Goal: Transaction & Acquisition: Purchase product/service

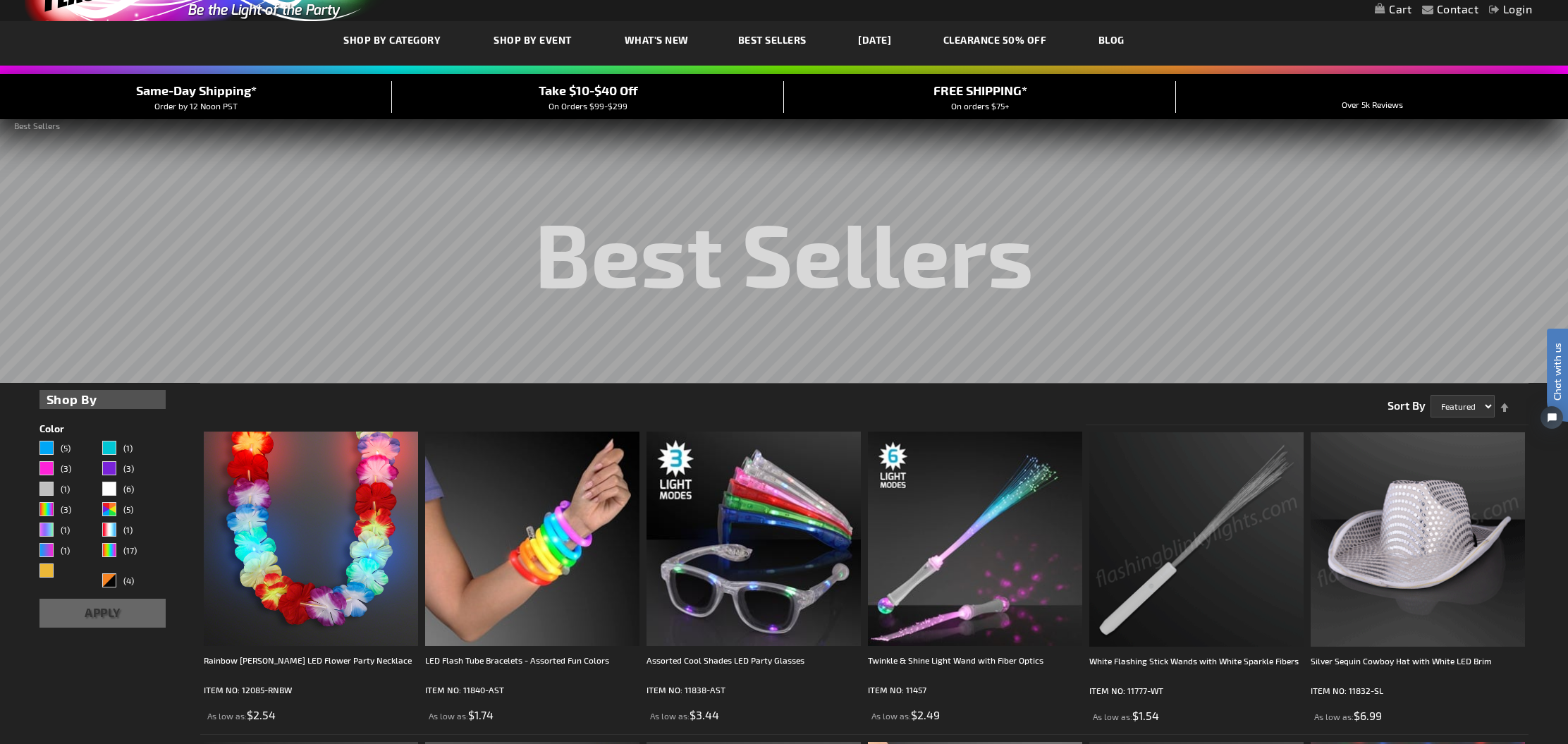
click at [1508, 5] on link "Login" at bounding box center [1510, 9] width 43 height 14
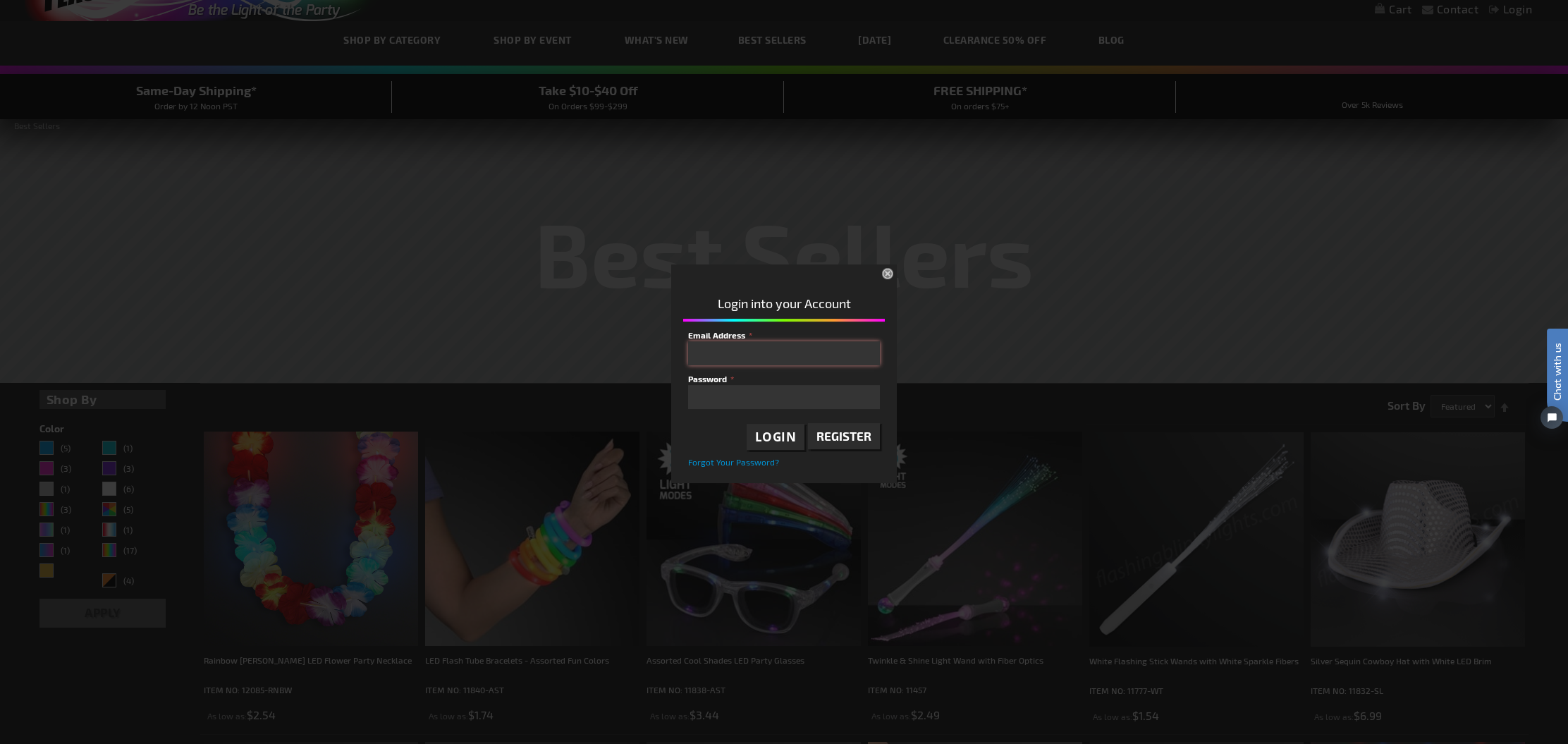
type input "kristin@fabulous-fete.com"
click at [781, 446] on button "Login" at bounding box center [776, 437] width 59 height 27
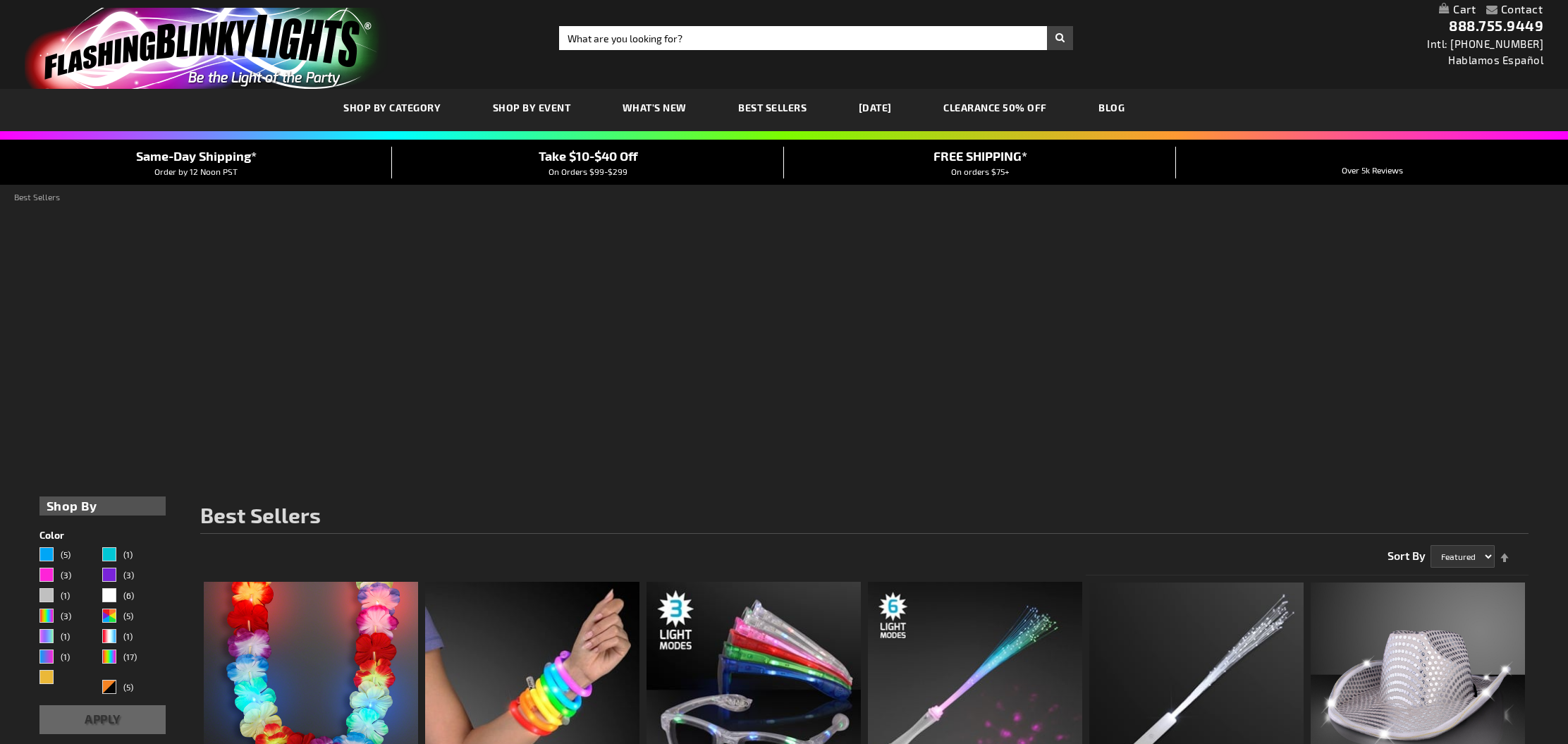
click at [887, 260] on div "Best Sellers" at bounding box center [784, 348] width 1490 height 282
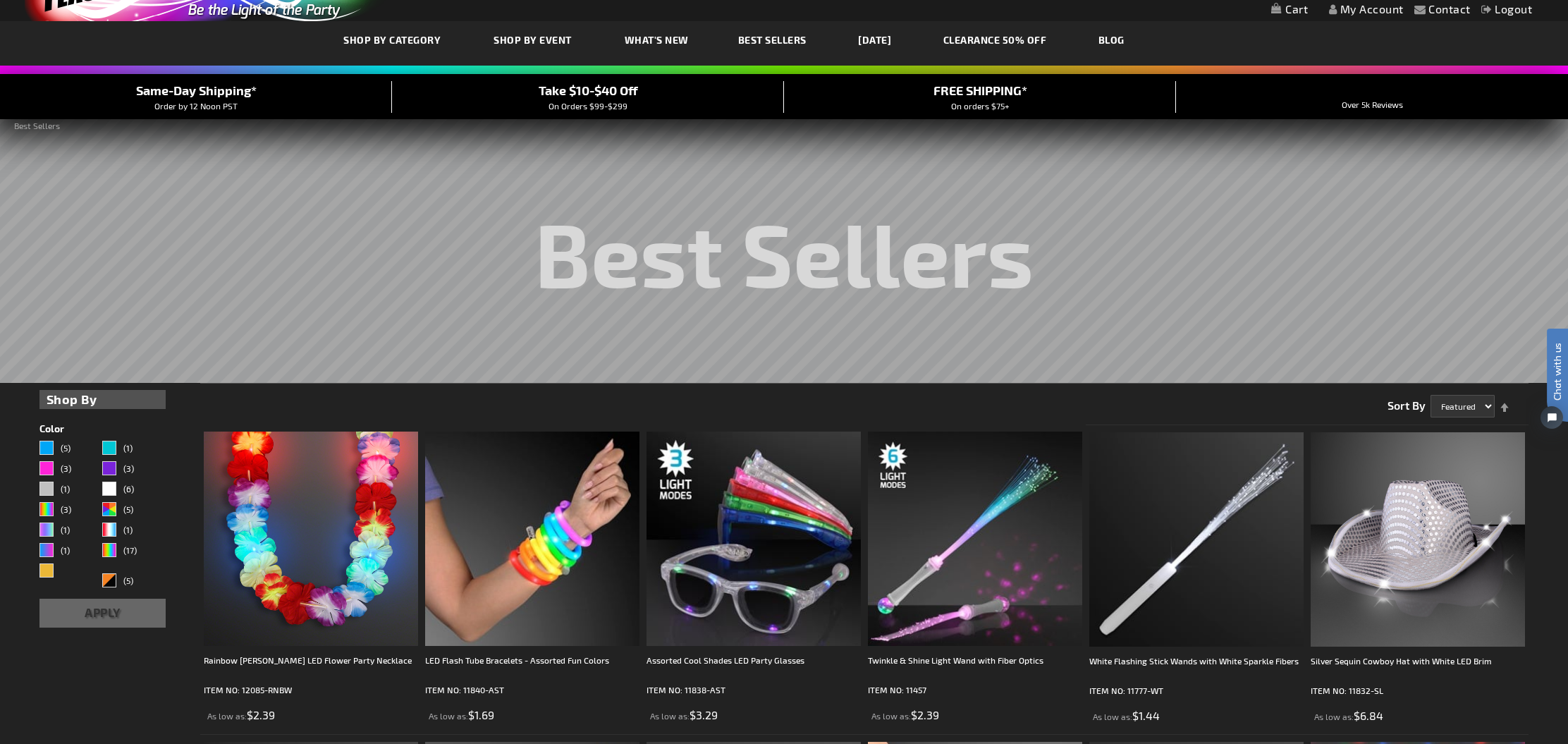
click at [1362, 13] on link "My Account" at bounding box center [1365, 9] width 74 height 14
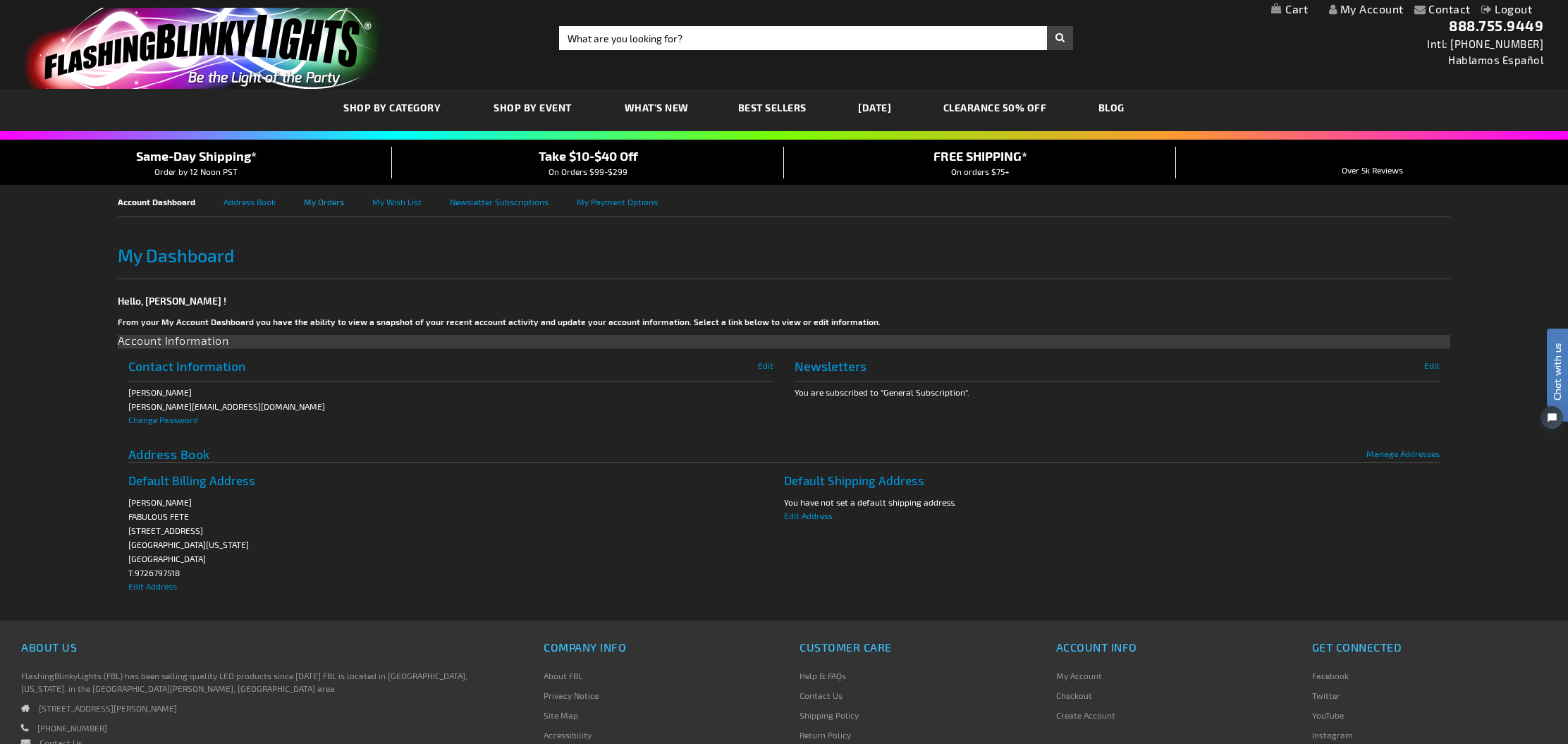
click at [314, 205] on link "My Orders" at bounding box center [338, 200] width 69 height 32
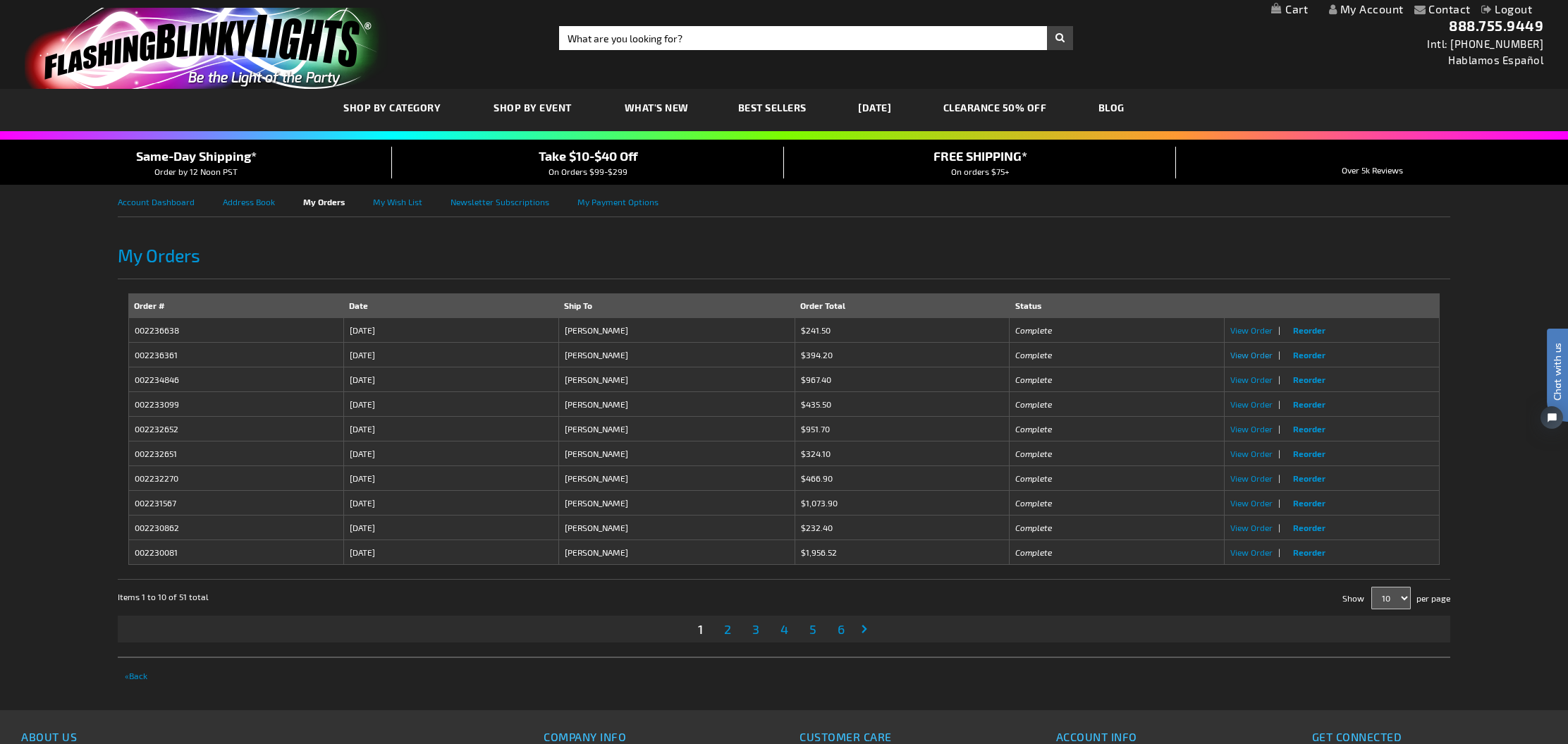
click at [1258, 353] on span "View Order" at bounding box center [1252, 354] width 42 height 10
click at [1247, 428] on span "View Order" at bounding box center [1252, 428] width 42 height 10
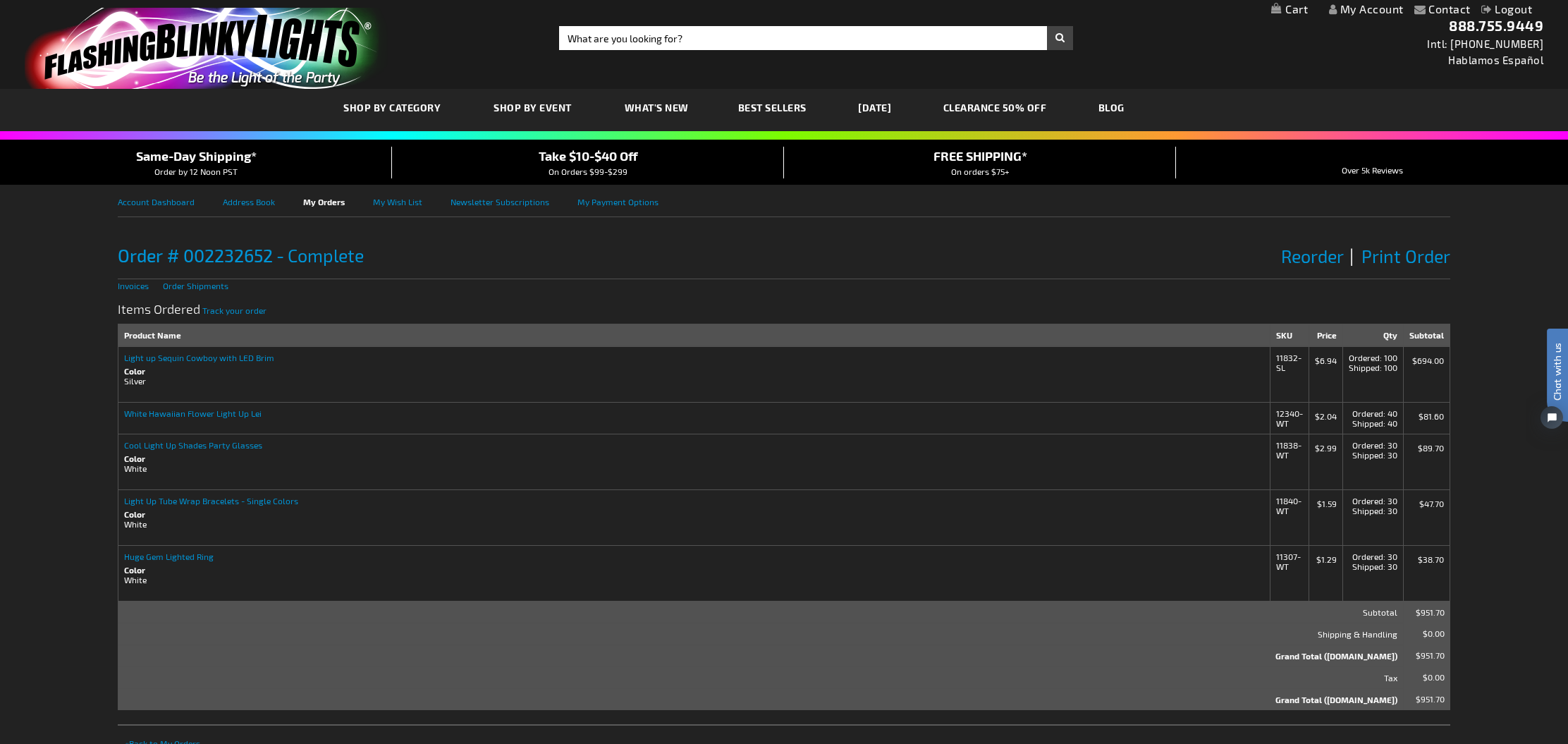
click at [198, 362] on td "Light up Sequin Cowboy with LED Brim Color Silver" at bounding box center [694, 374] width 1152 height 56
click at [771, 108] on span "Best Sellers" at bounding box center [772, 107] width 69 height 12
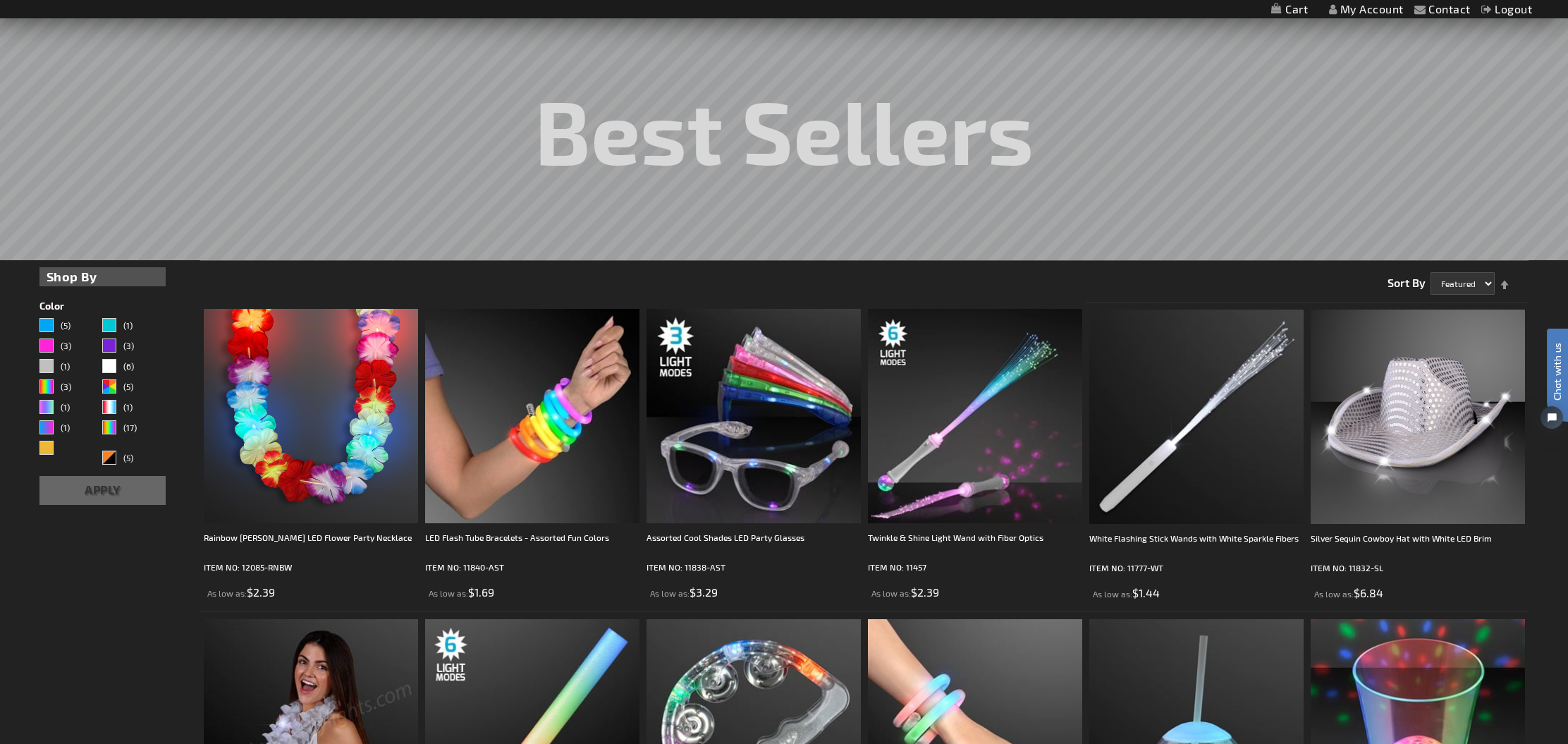
scroll to position [197, 0]
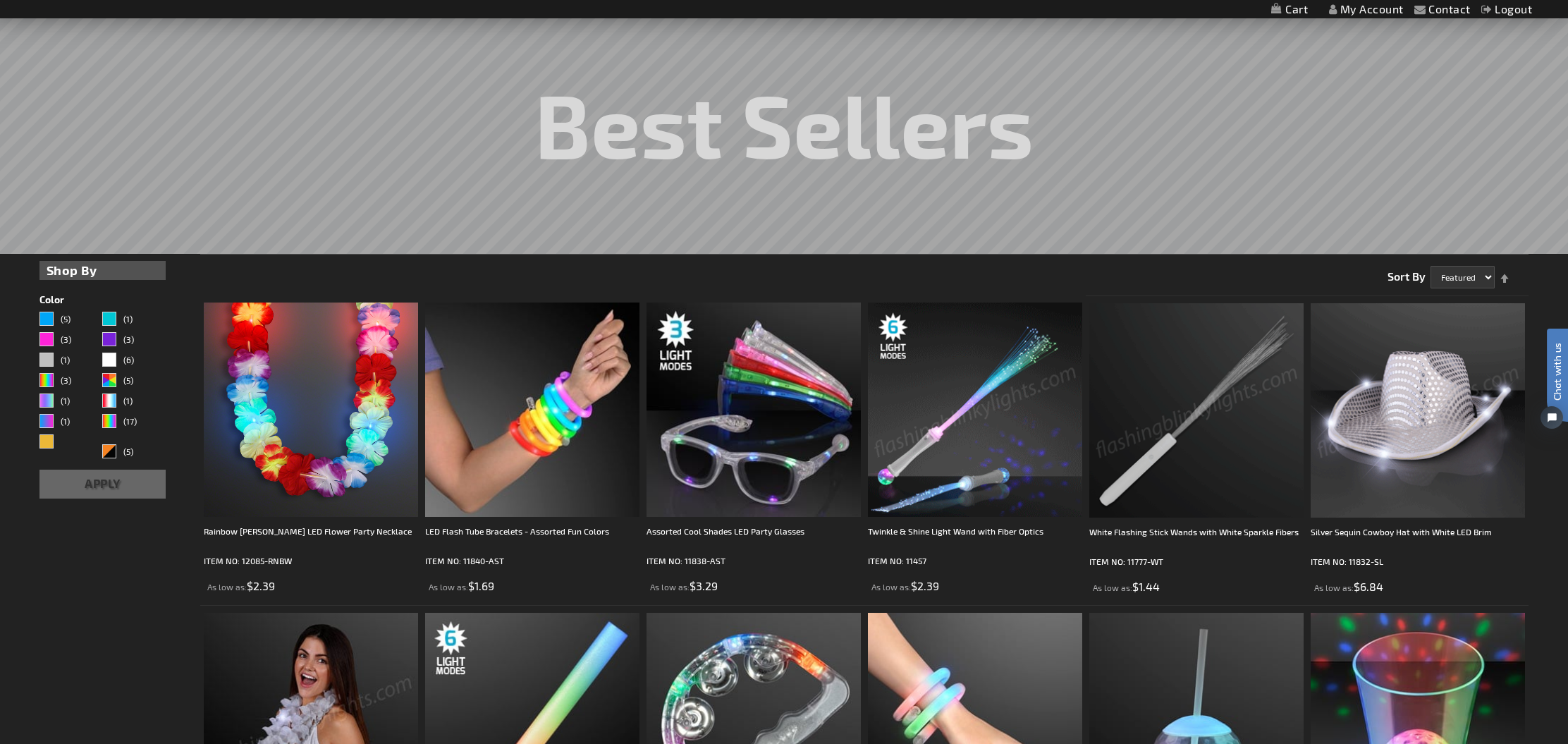
click at [1424, 392] on img at bounding box center [1417, 410] width 214 height 214
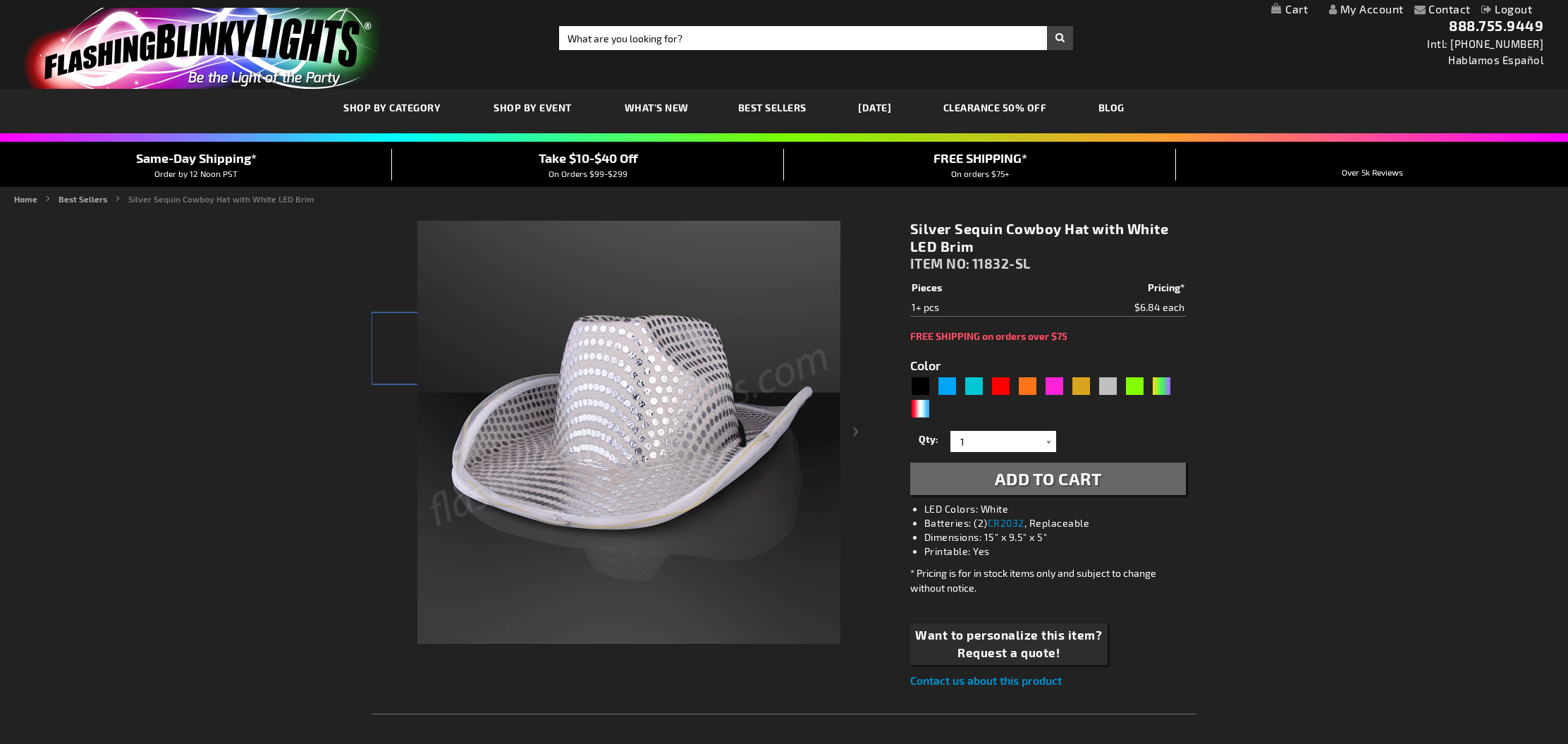
type input "5644"
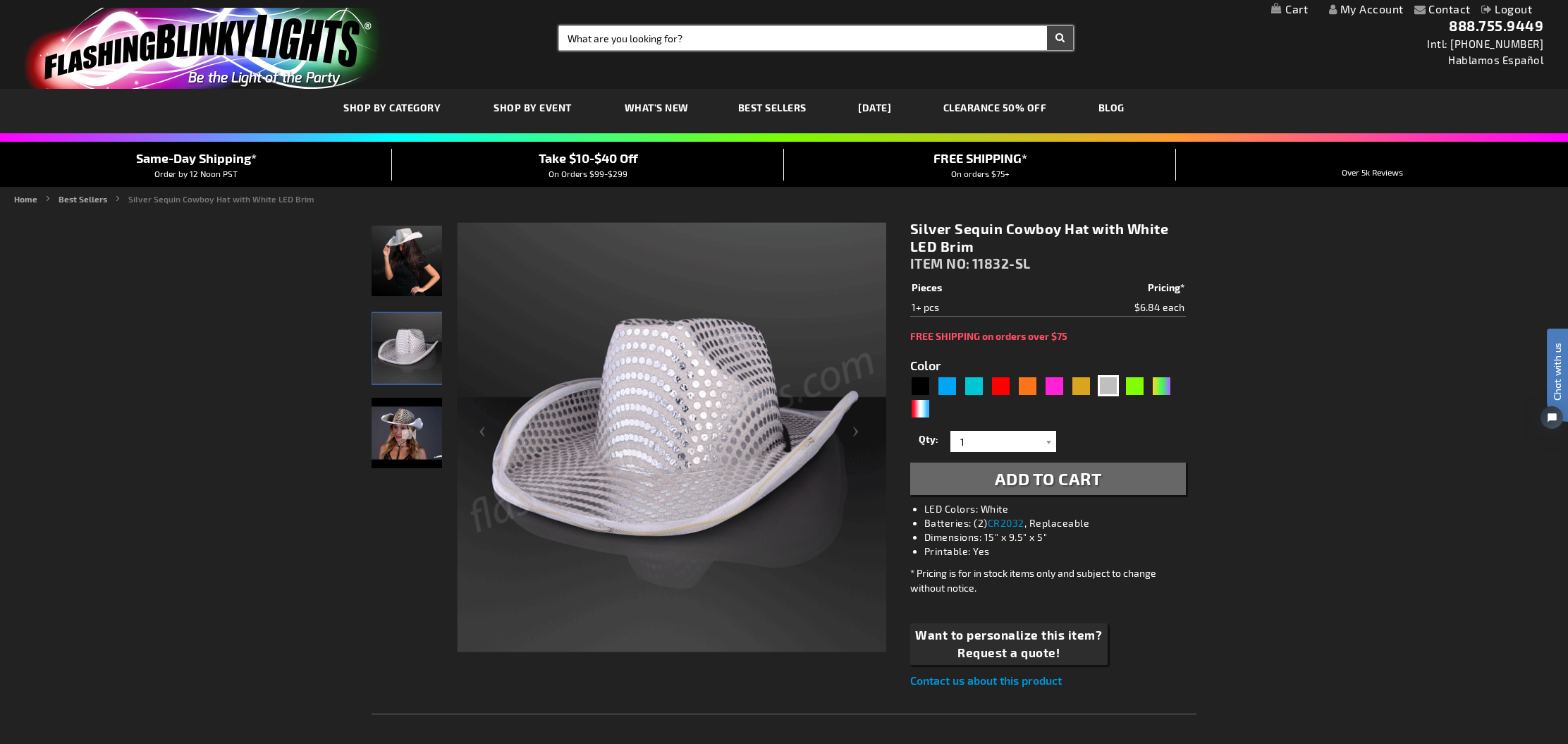
click at [592, 34] on input "Search" at bounding box center [815, 38] width 514 height 24
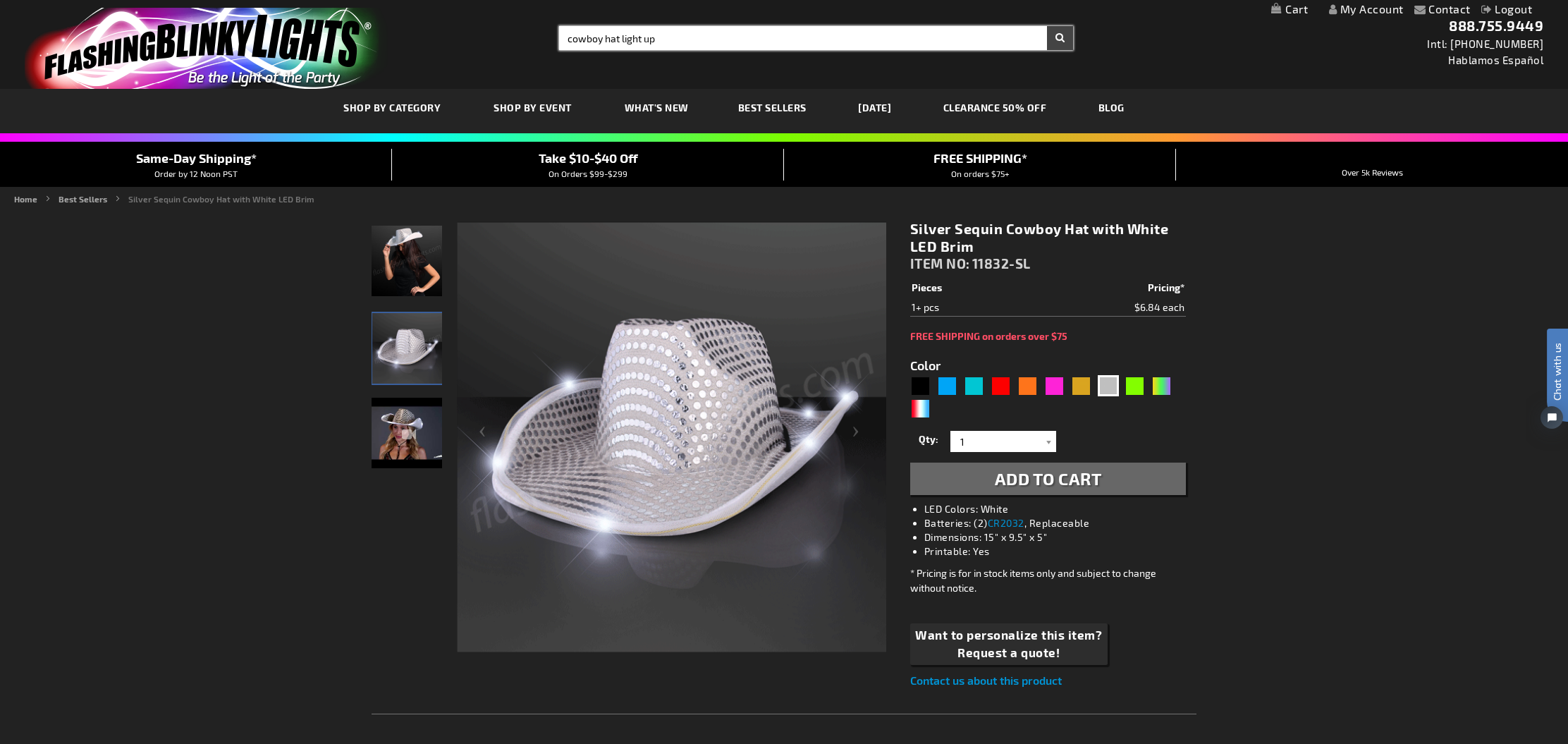
type input "cowboy hat light up"
click at [1059, 38] on button "Search" at bounding box center [1059, 38] width 26 height 24
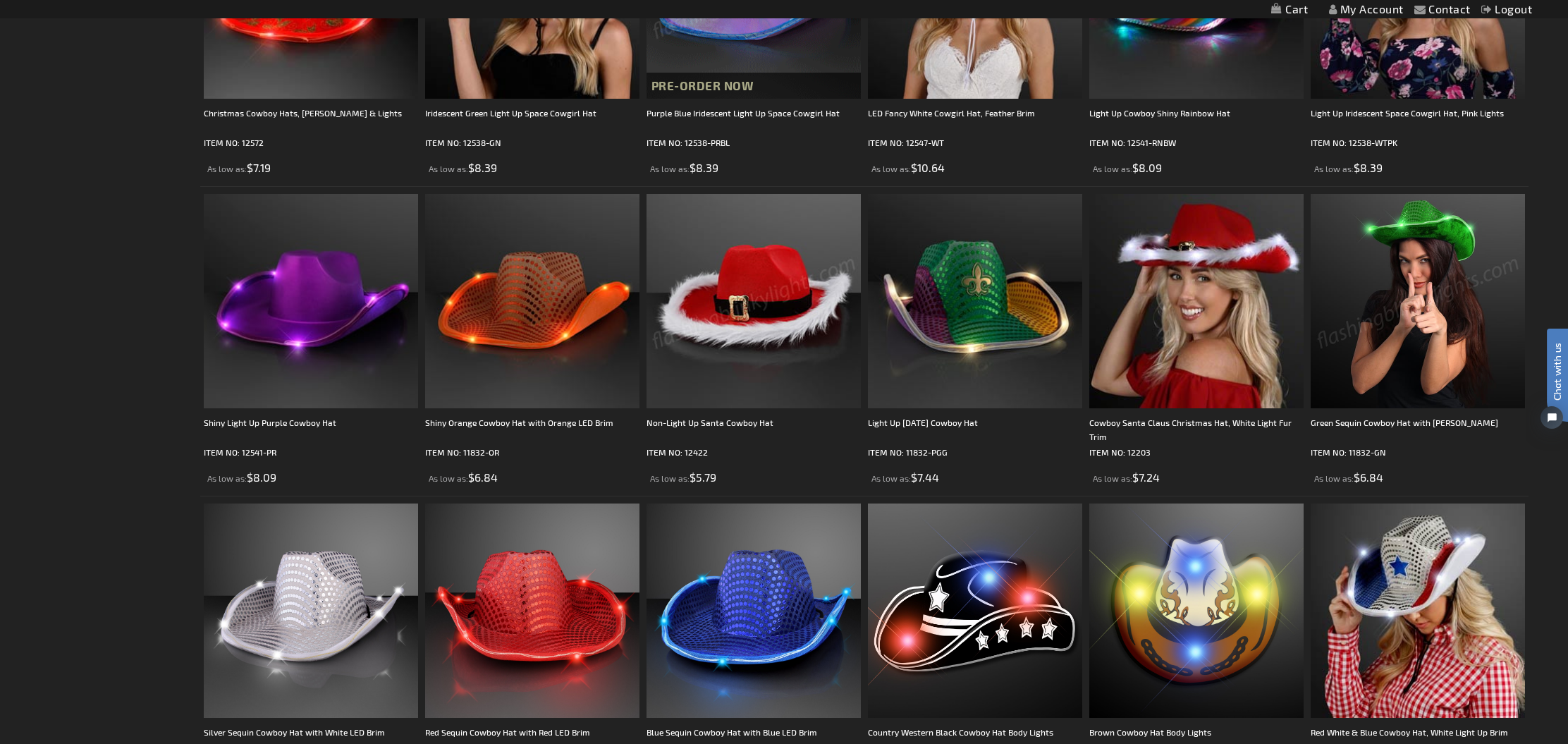
scroll to position [797, 0]
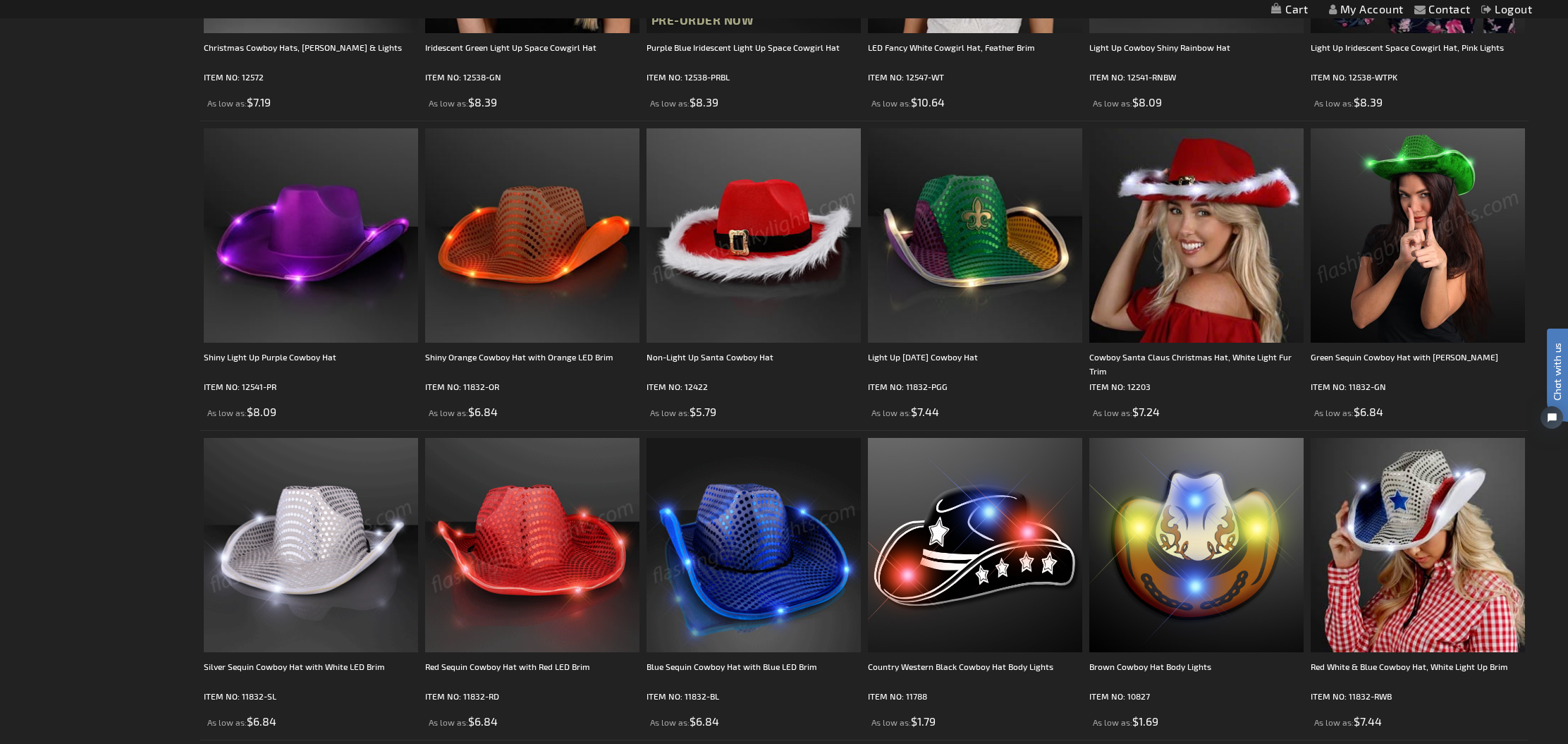
click at [317, 571] on img at bounding box center [311, 545] width 214 height 214
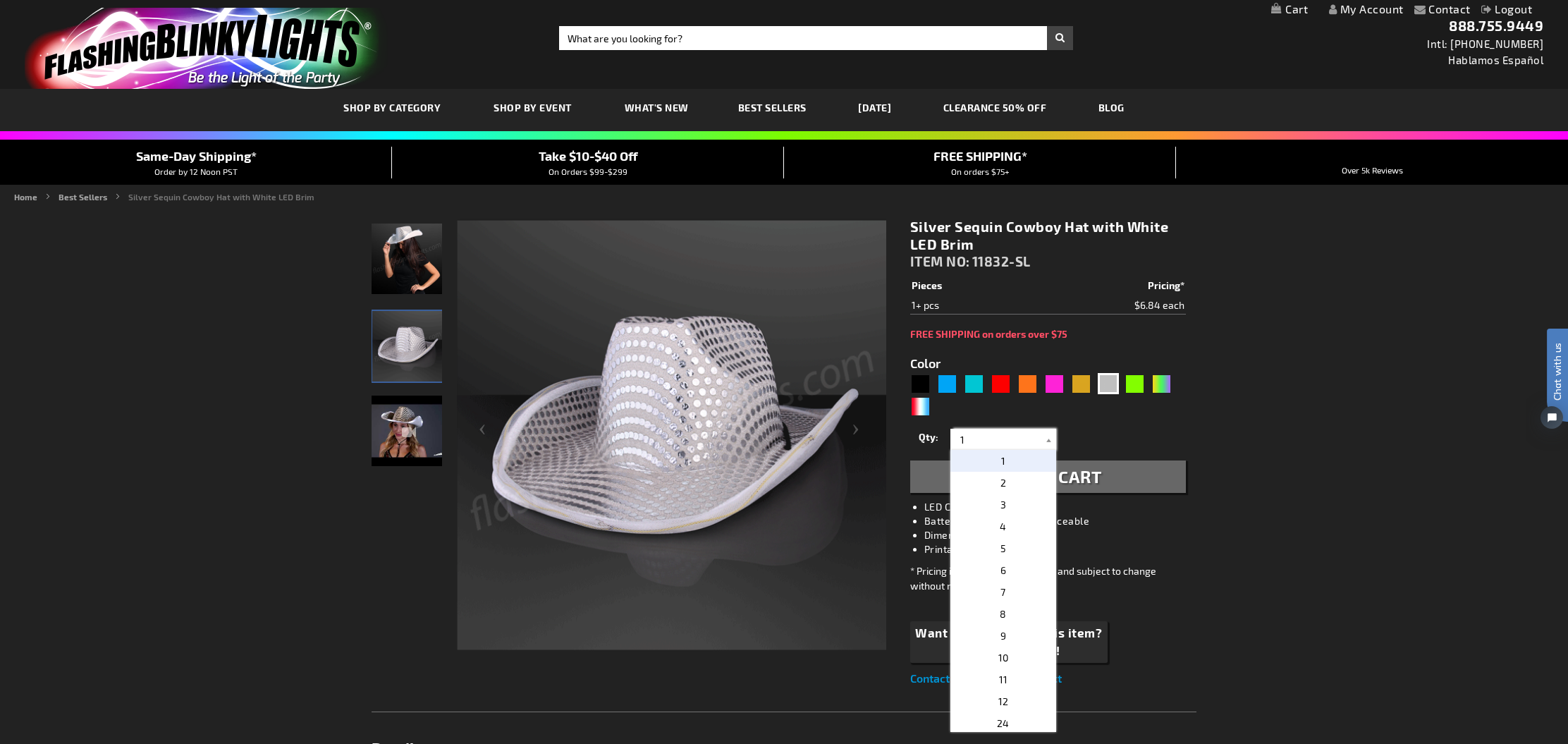
drag, startPoint x: 983, startPoint y: 440, endPoint x: 949, endPoint y: 433, distance: 34.7
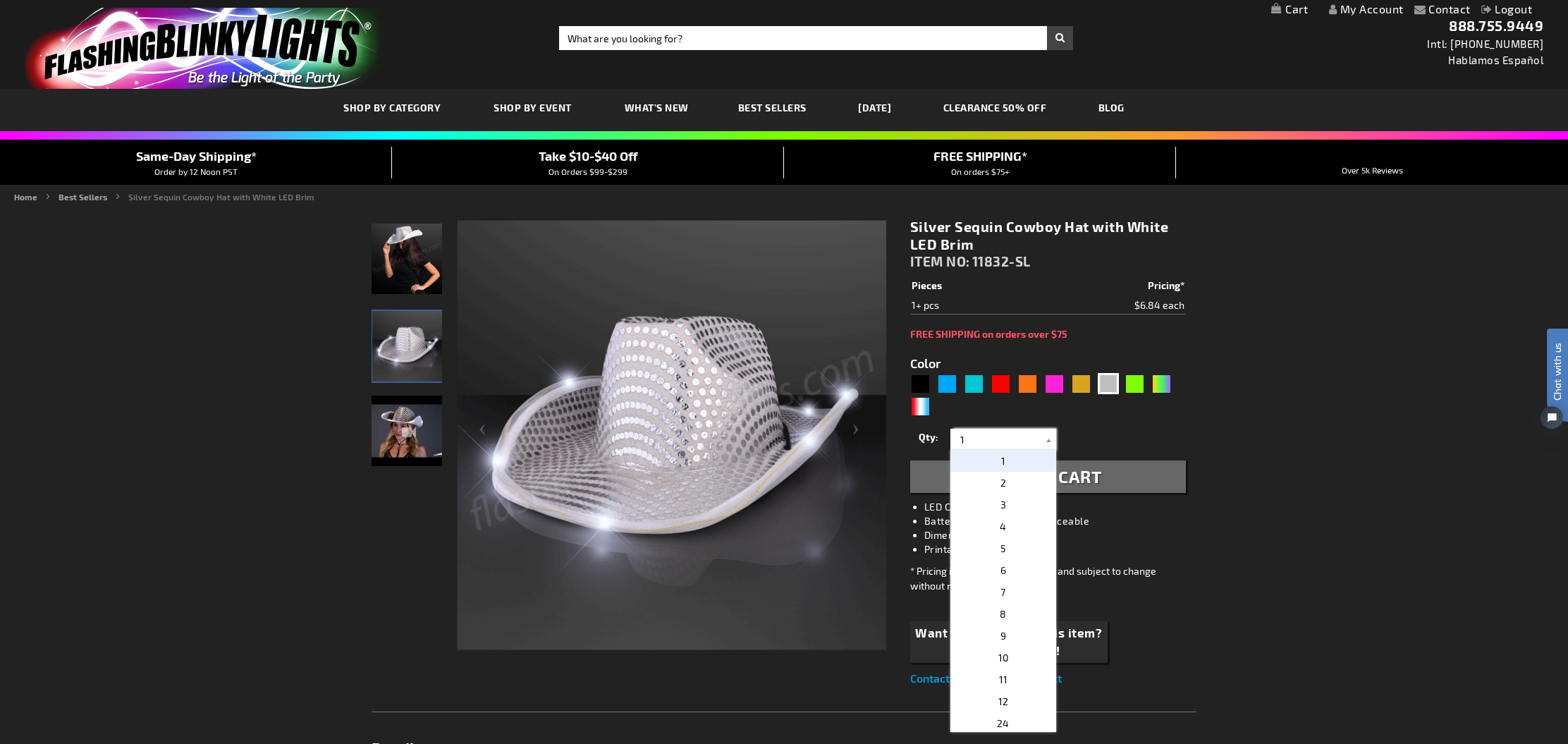
click at [950, 433] on div "1 2 3 4 5 6 7 8 9 10 11 12 24 36 48 60 72 84 96 108 120 1" at bounding box center [1004, 439] width 106 height 21
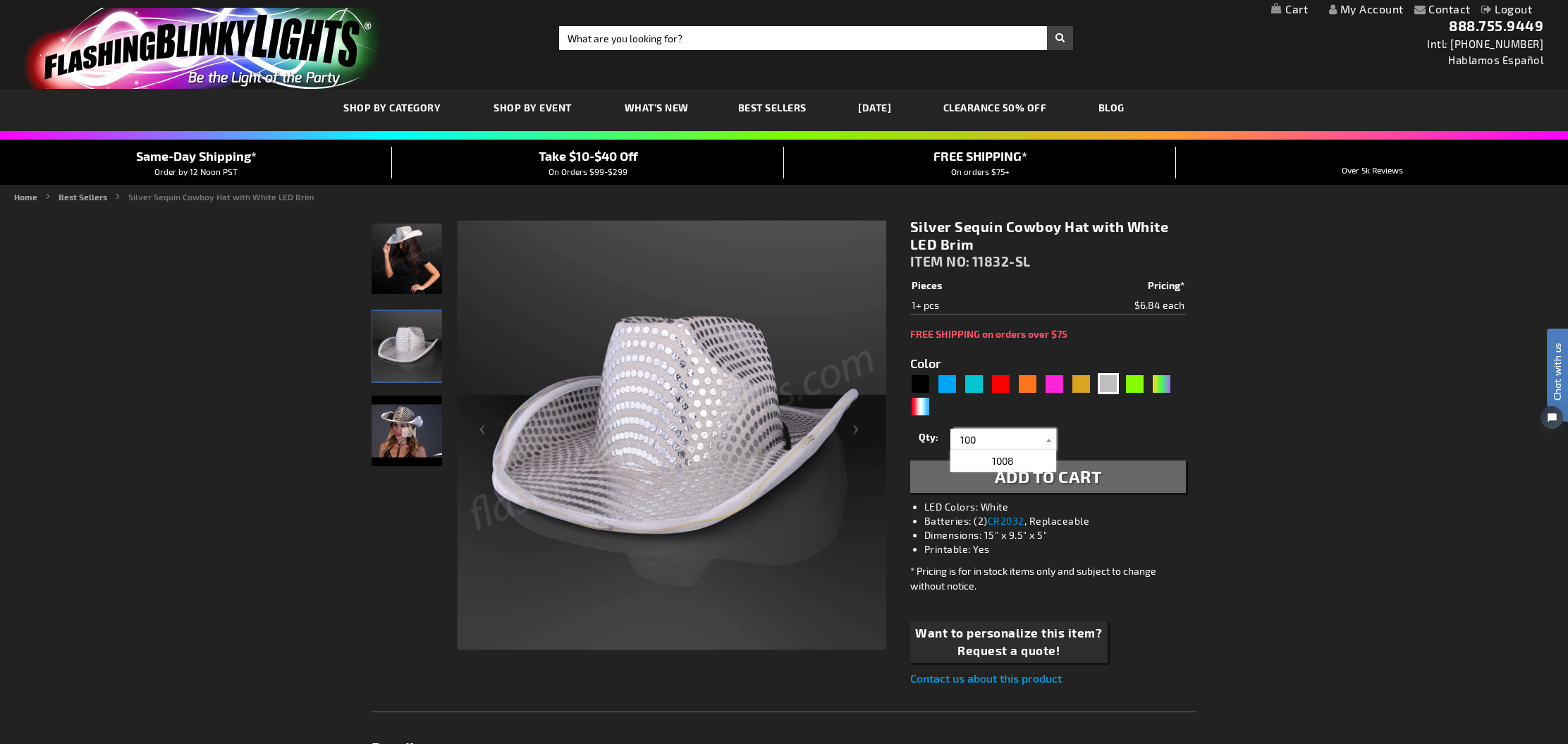
type input "100"
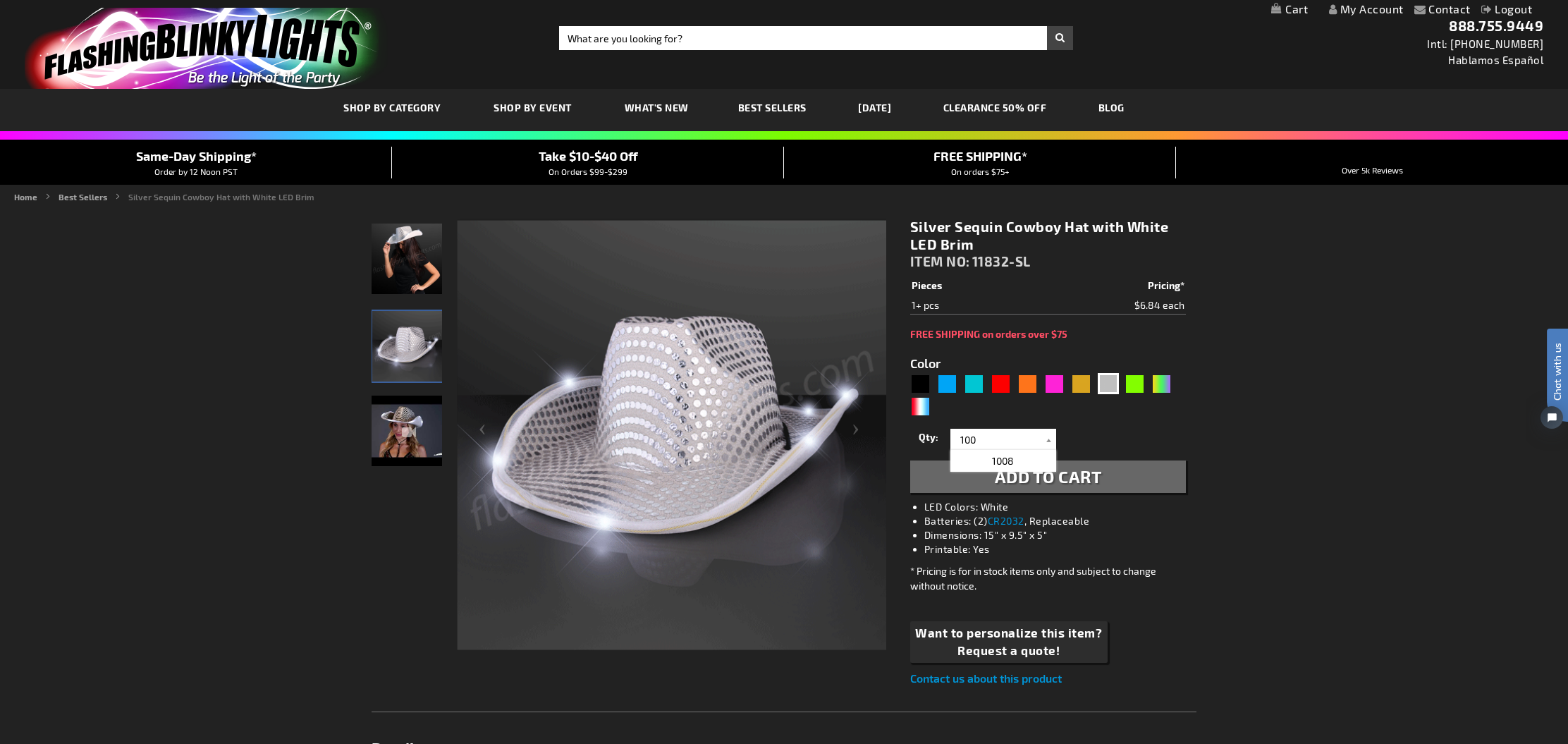
click at [944, 475] on button "Add to Cart" at bounding box center [1048, 477] width 276 height 33
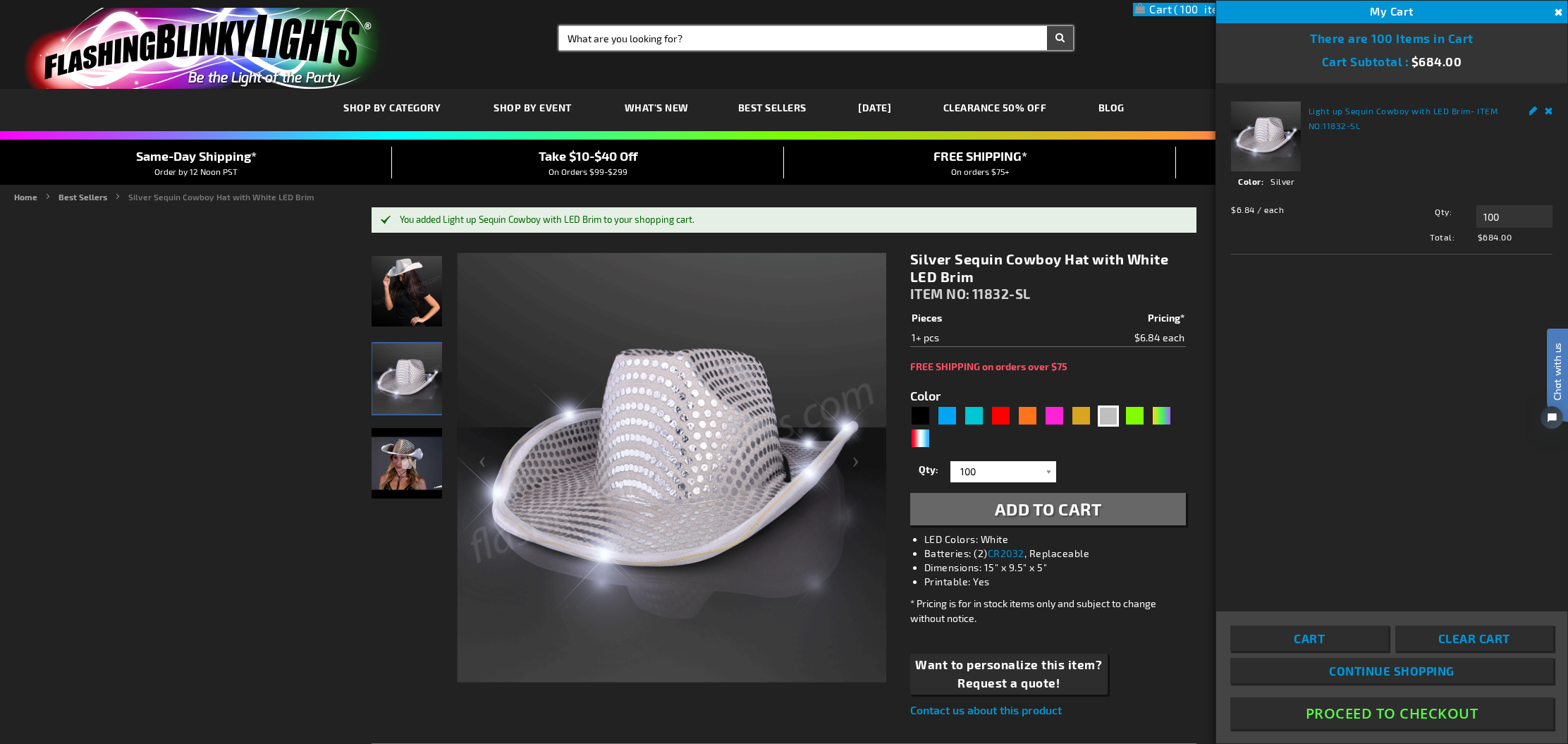
click at [623, 38] on input "Search" at bounding box center [815, 38] width 514 height 24
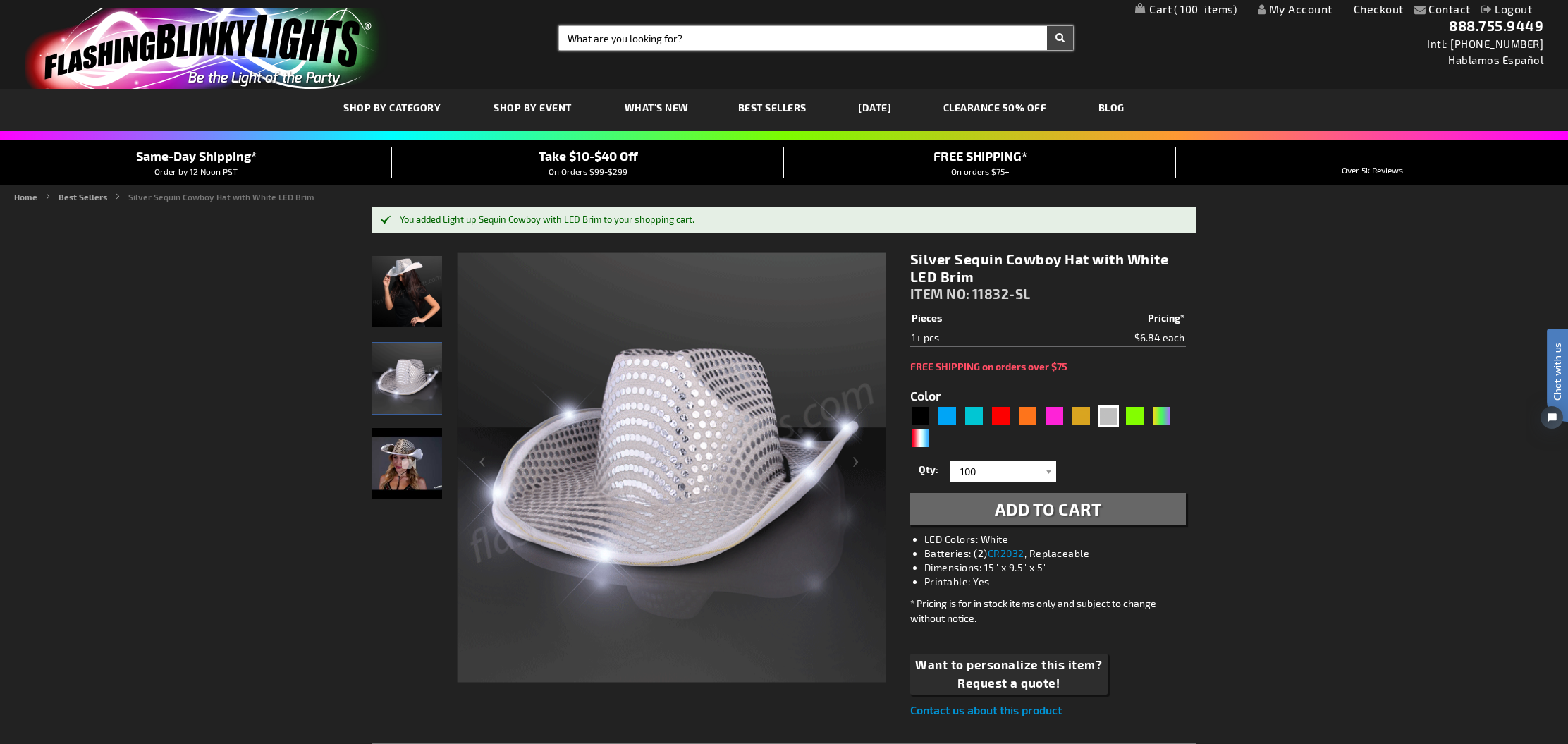
click at [623, 38] on input "Search" at bounding box center [815, 38] width 514 height 24
type input "foam stick"
click at [1059, 38] on button "Search" at bounding box center [1059, 38] width 26 height 24
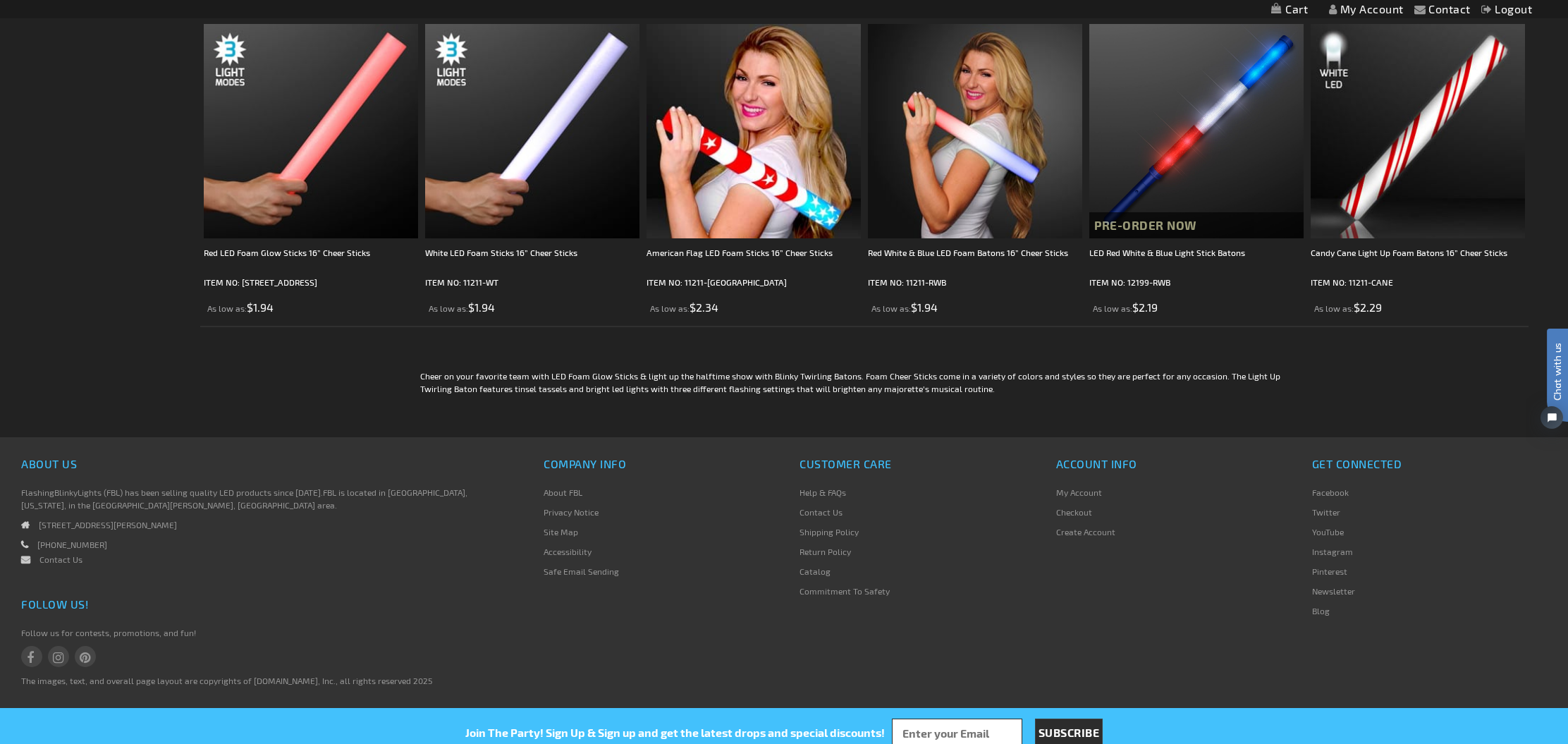
scroll to position [898, 0]
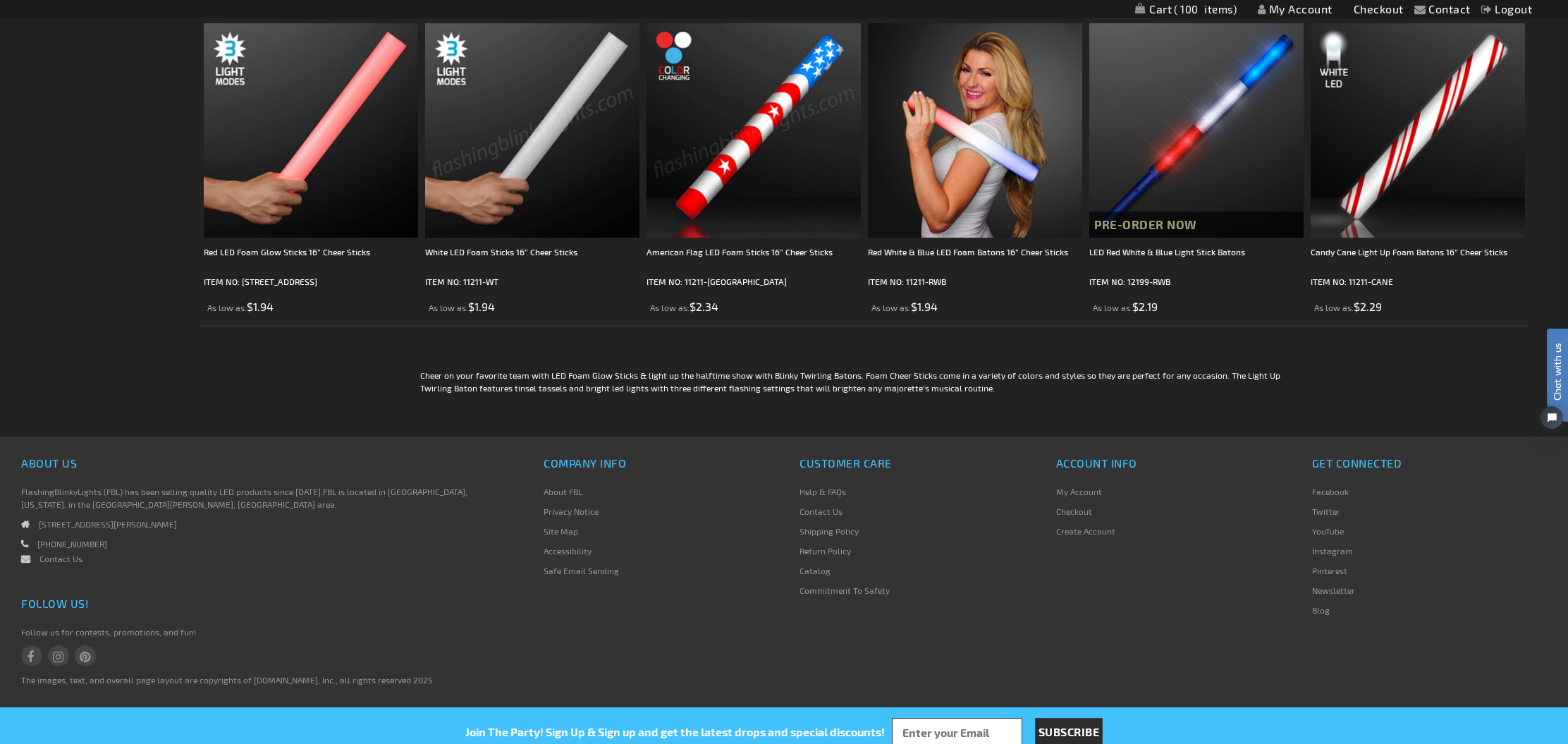
click at [519, 166] on img at bounding box center [532, 130] width 214 height 214
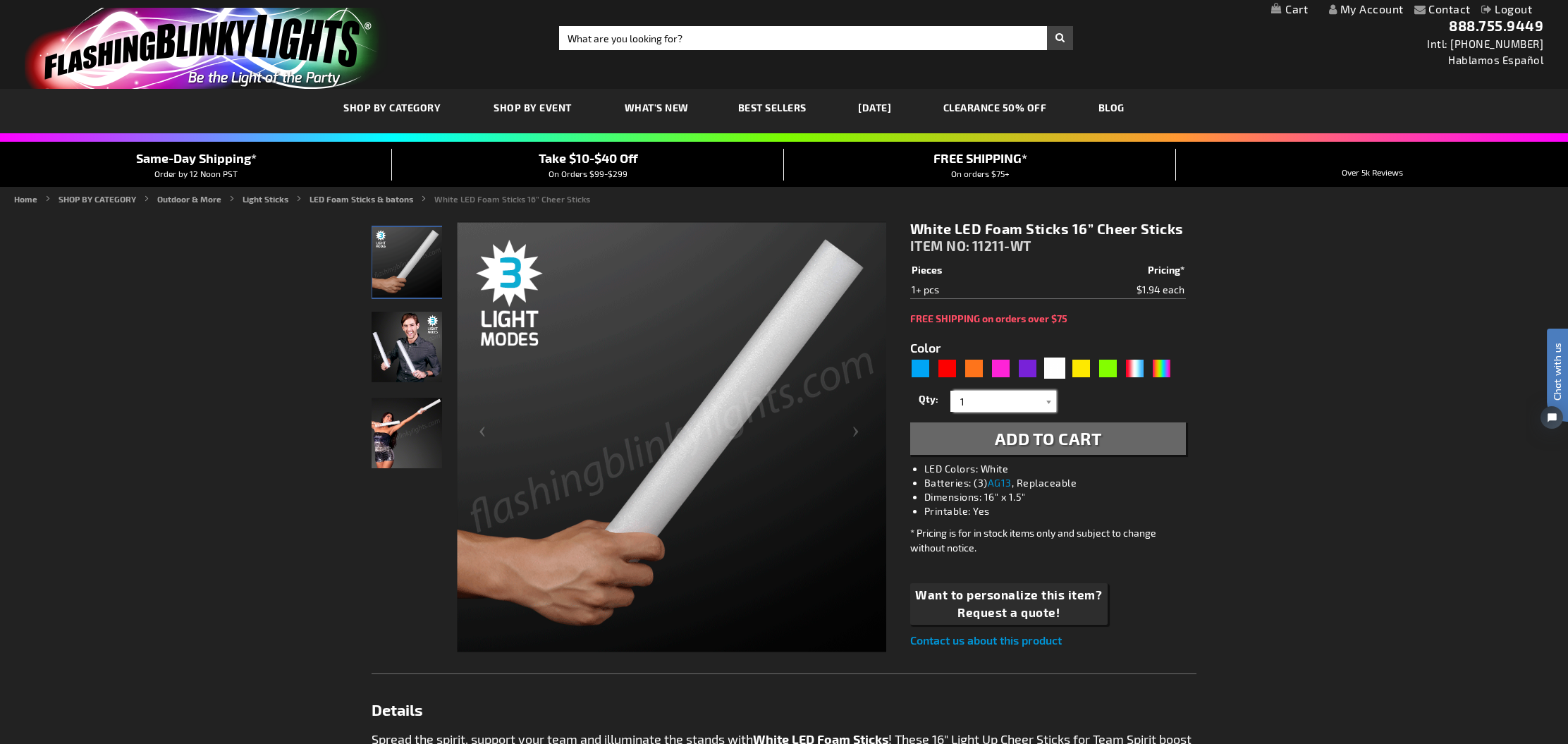
click at [977, 404] on input "1" at bounding box center [1004, 401] width 102 height 21
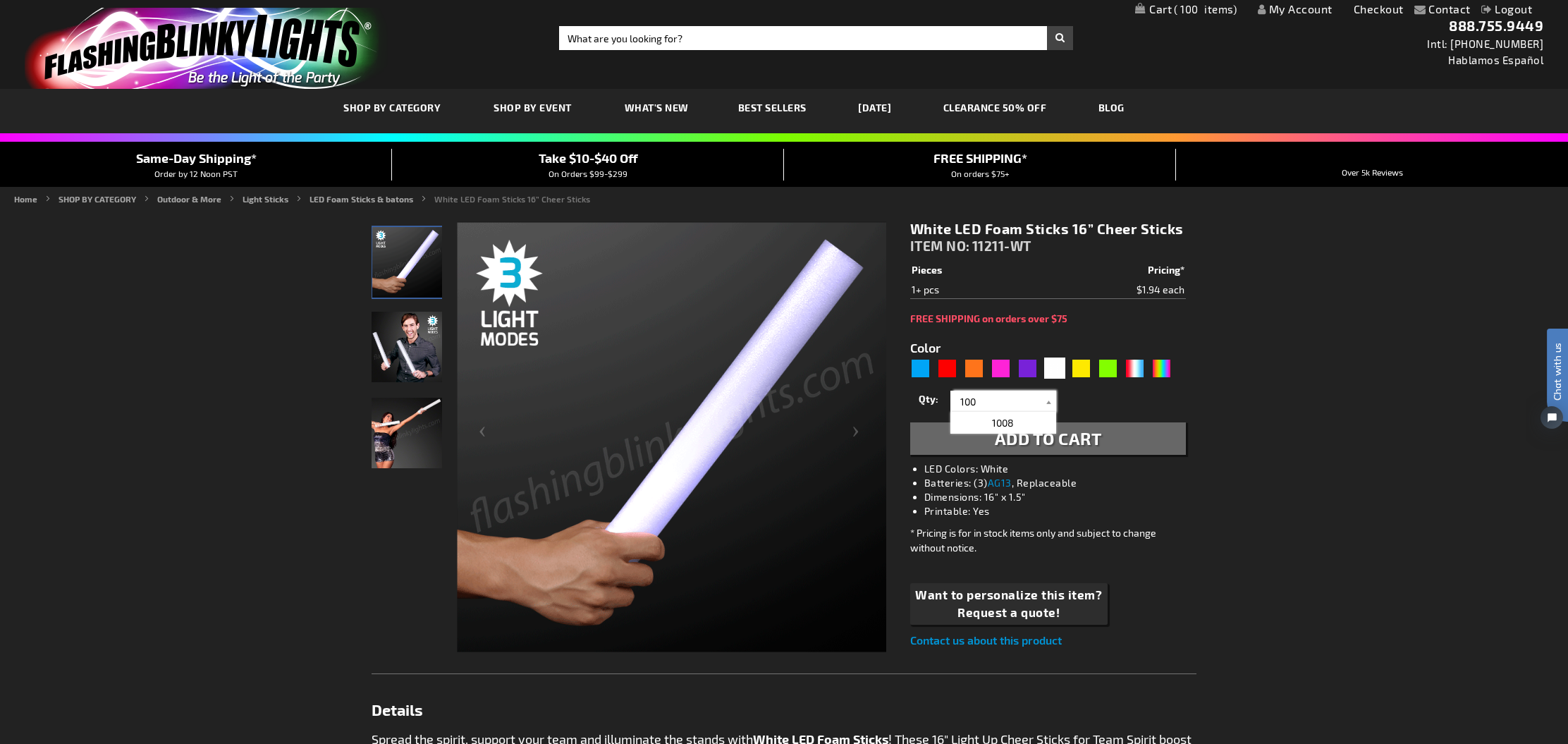
type input "100"
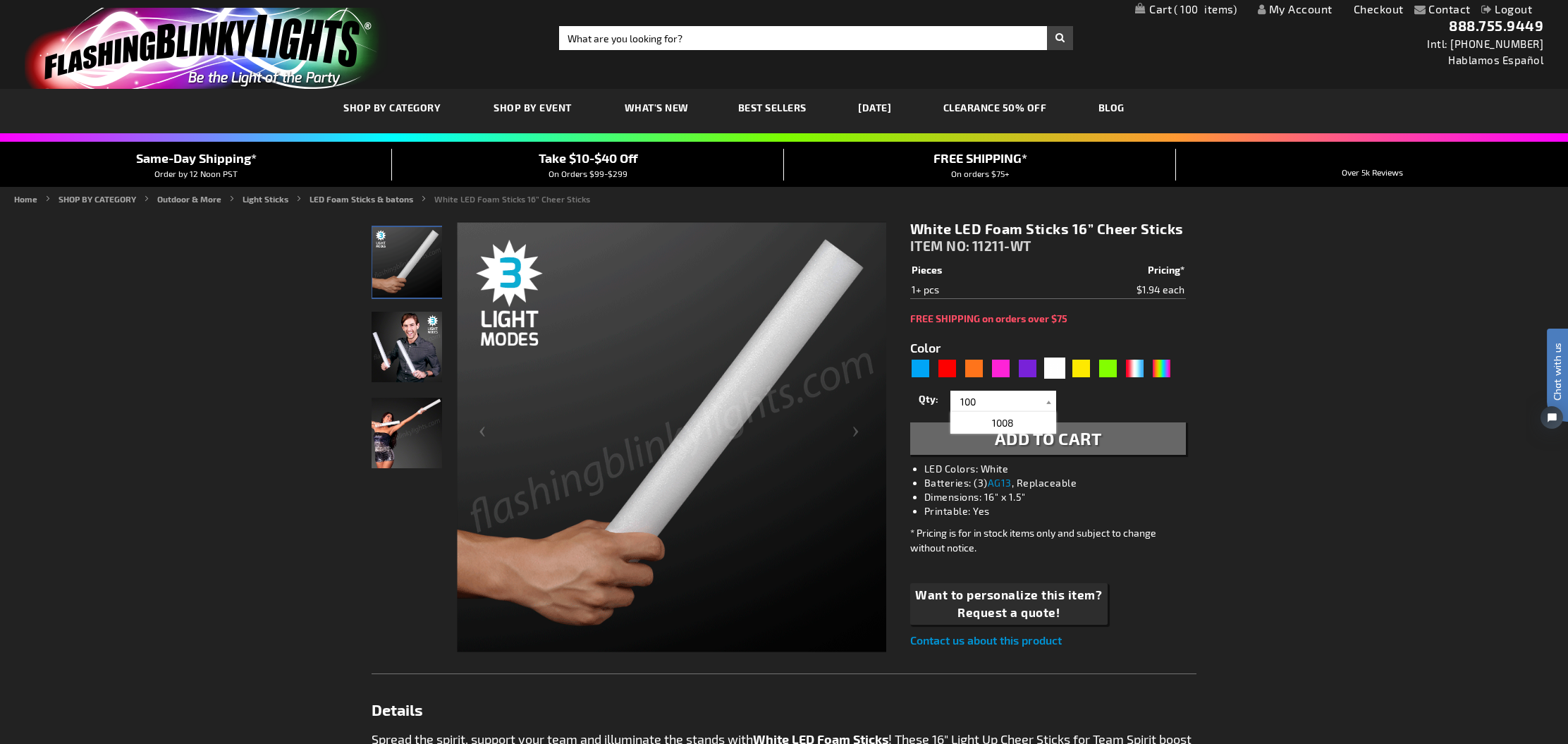
click at [1057, 436] on span "Add to Cart" at bounding box center [1048, 437] width 107 height 20
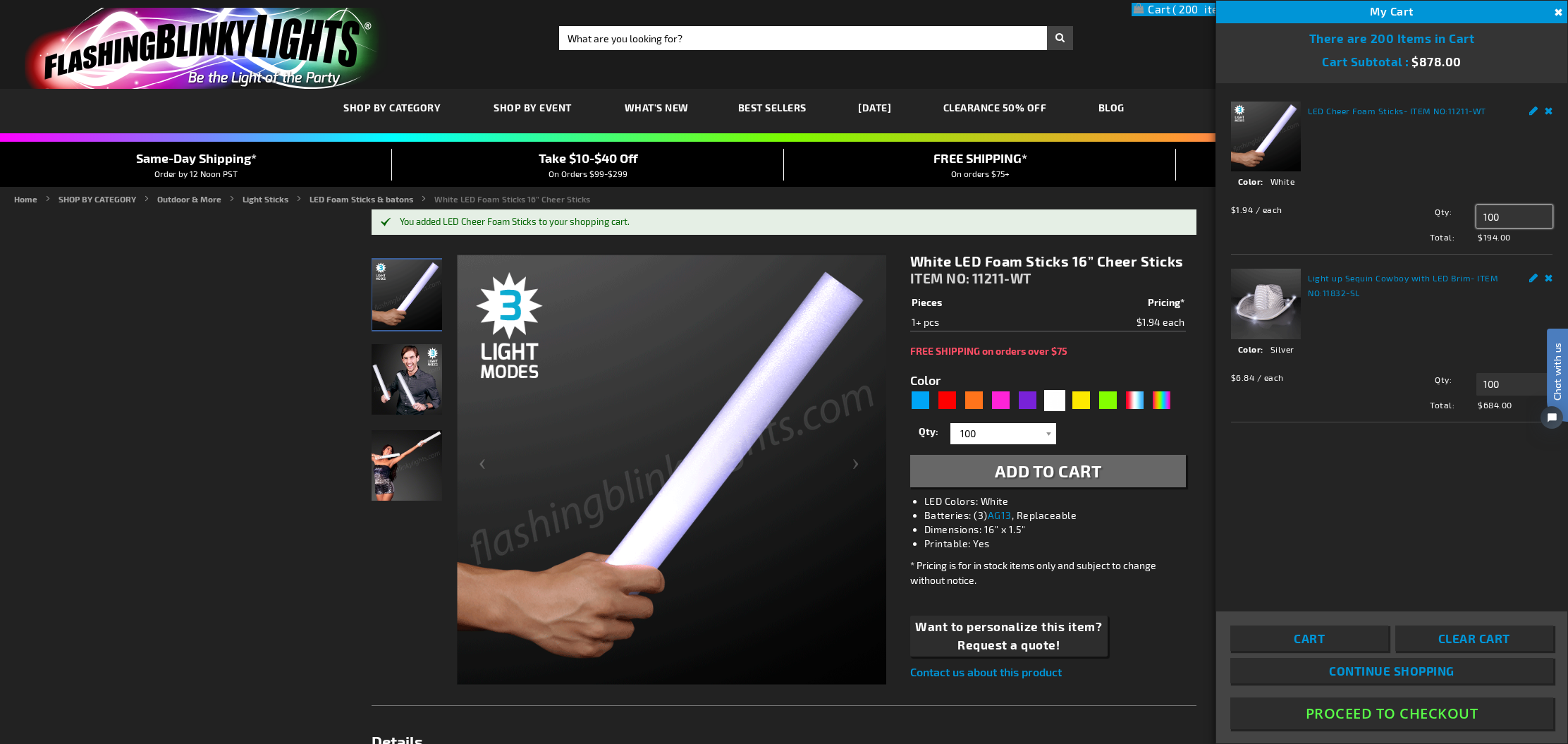
click at [1517, 217] on input "100" at bounding box center [1514, 216] width 76 height 22
type input "1"
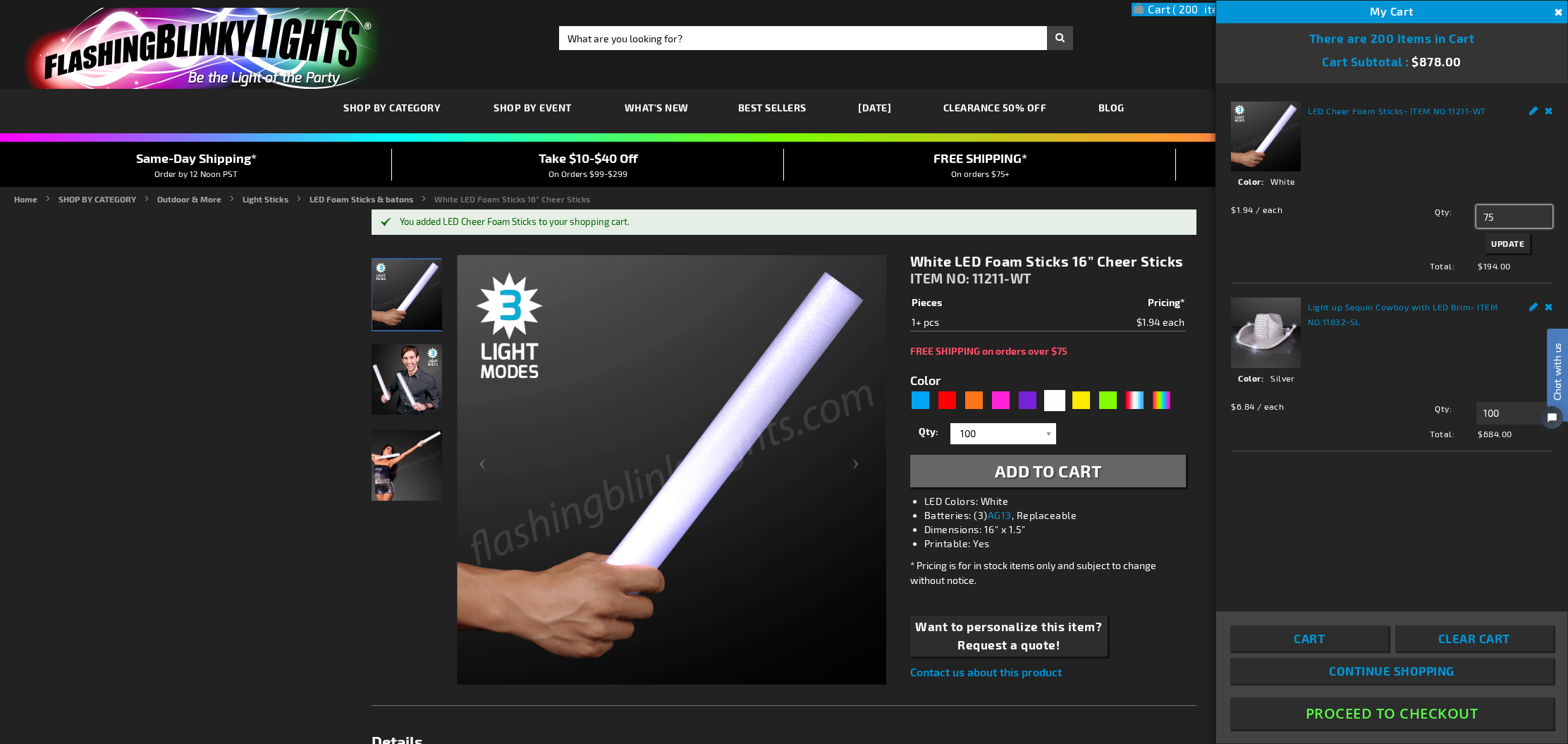
type input "75"
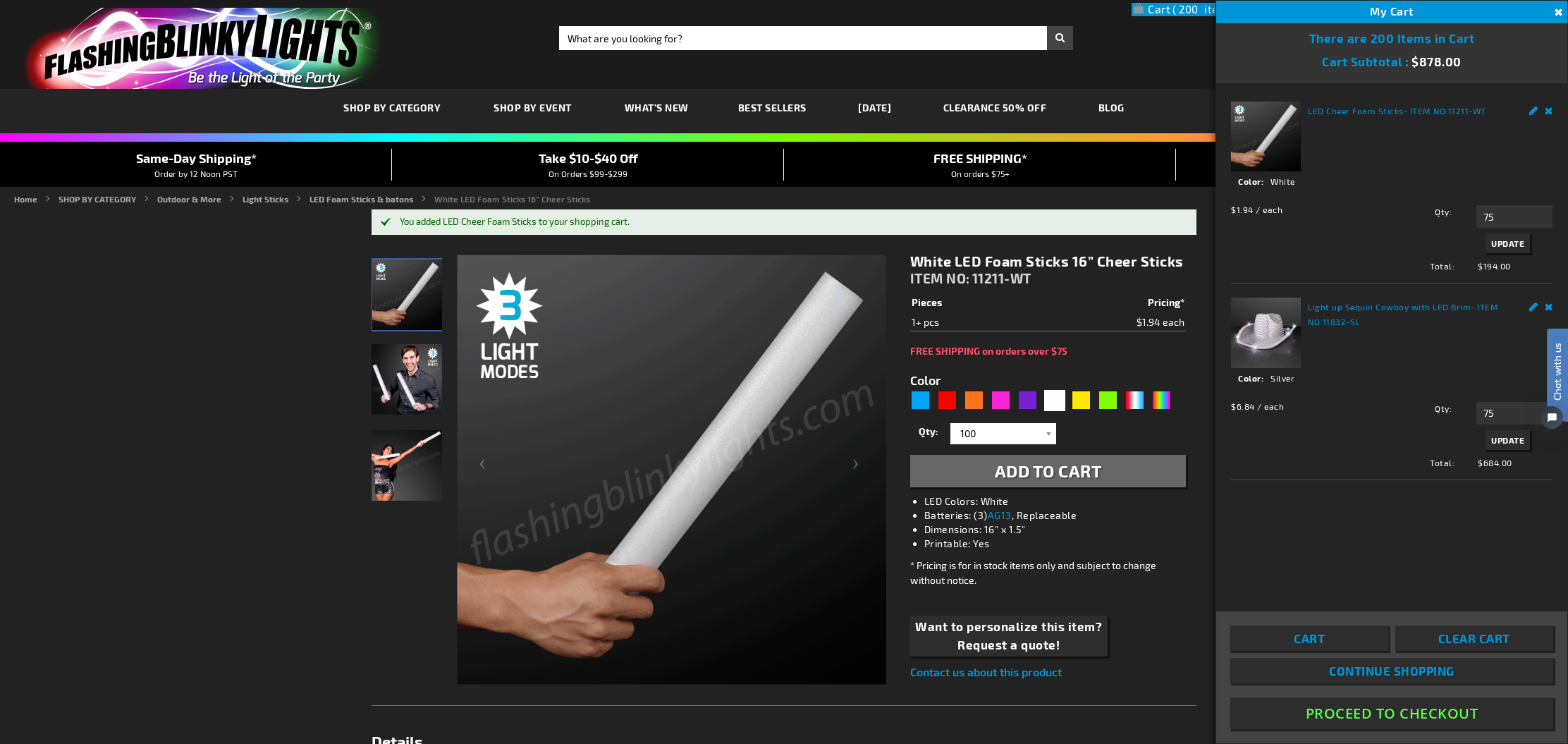
click at [1500, 246] on span "Update" at bounding box center [1507, 243] width 33 height 10
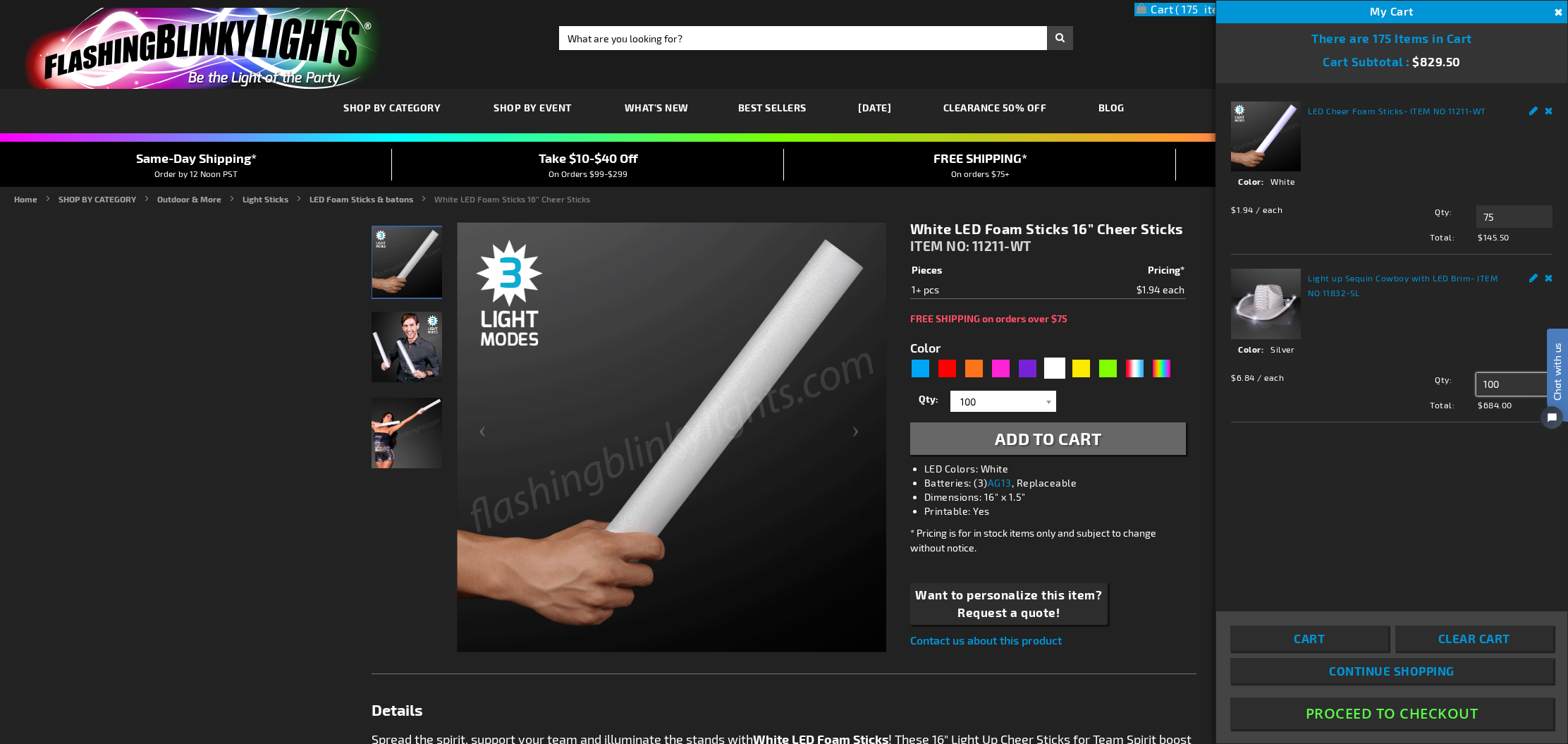
click at [1503, 378] on input "100" at bounding box center [1514, 383] width 76 height 22
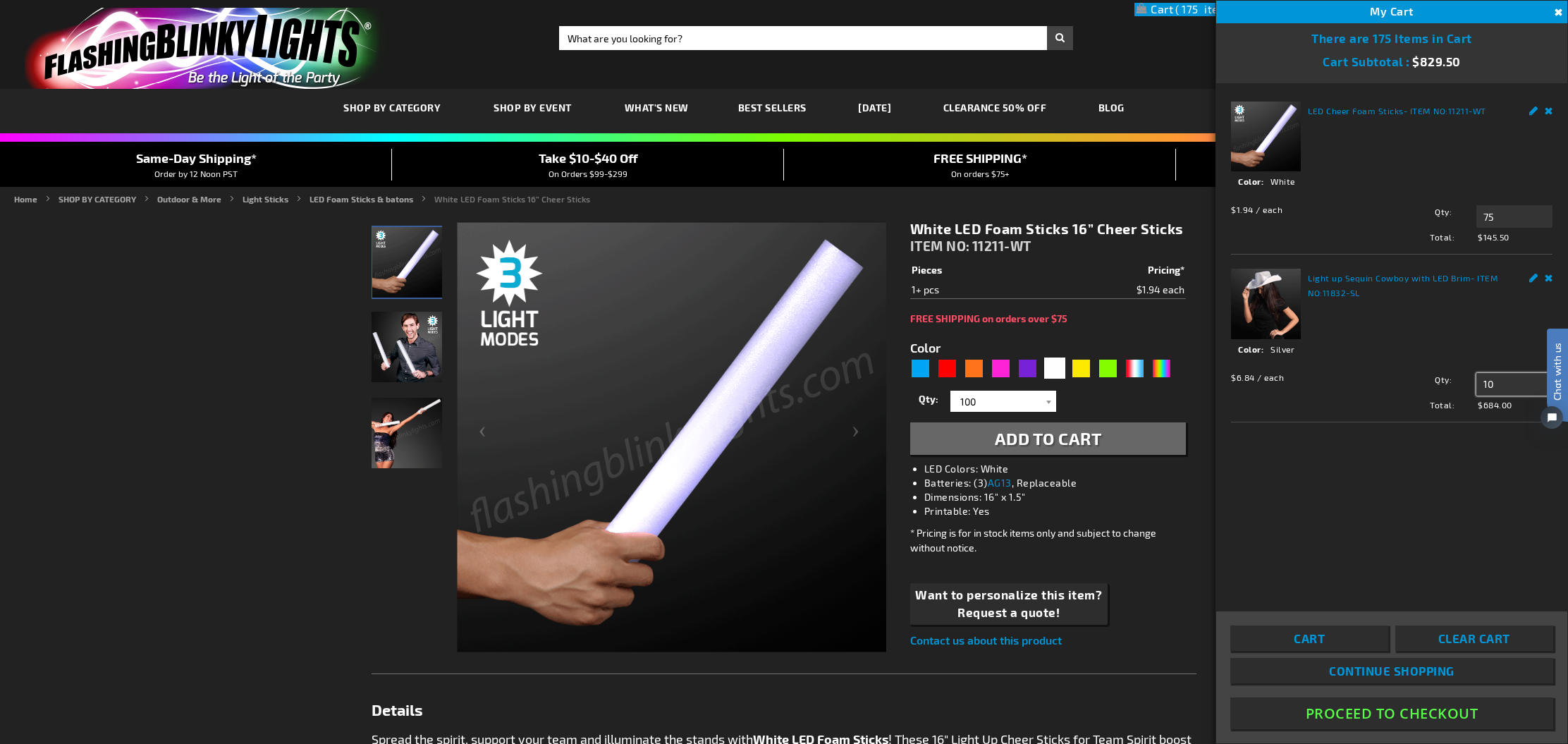
type input "1"
type input "75"
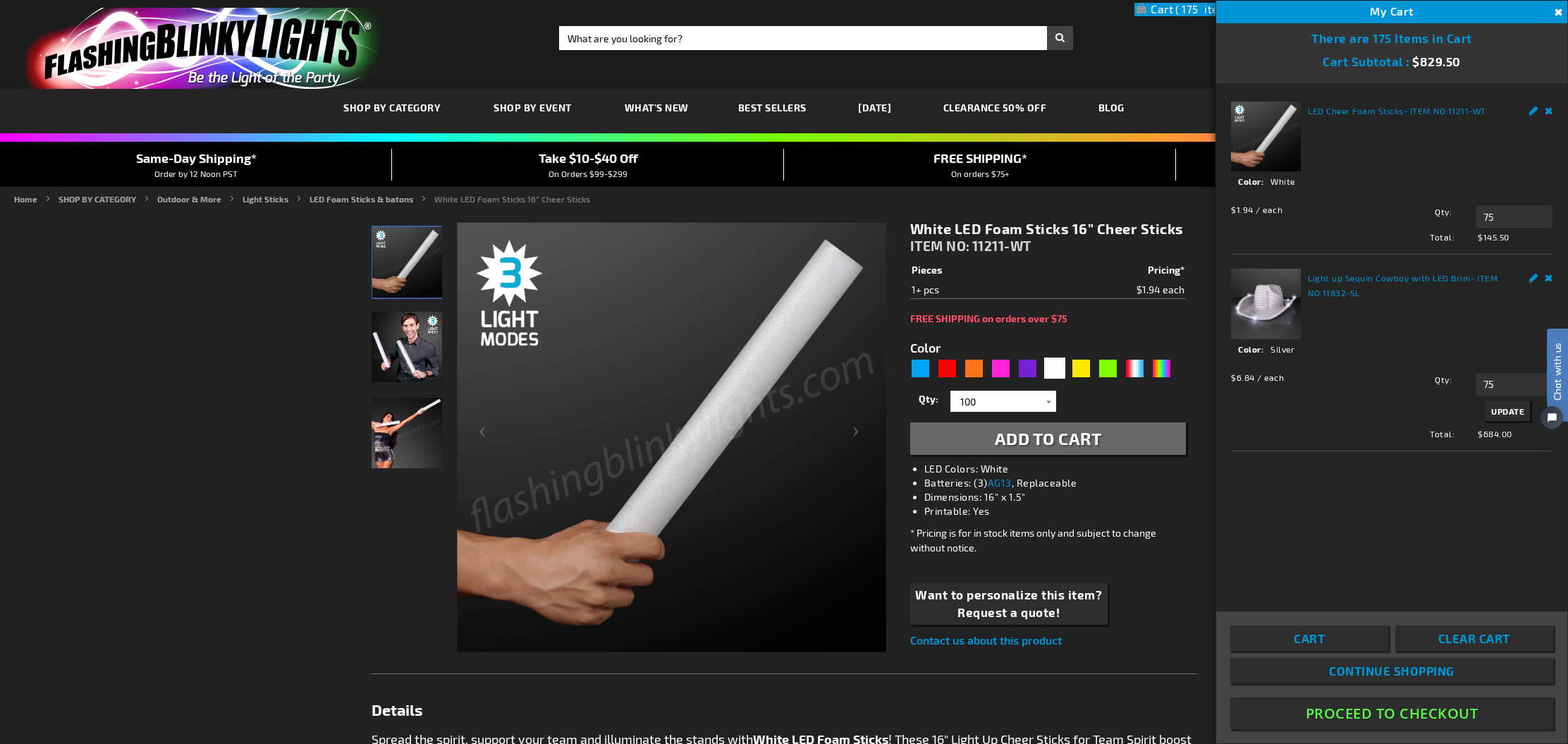
click at [1511, 415] on button "Update" at bounding box center [1507, 411] width 44 height 19
